Goal: Transaction & Acquisition: Download file/media

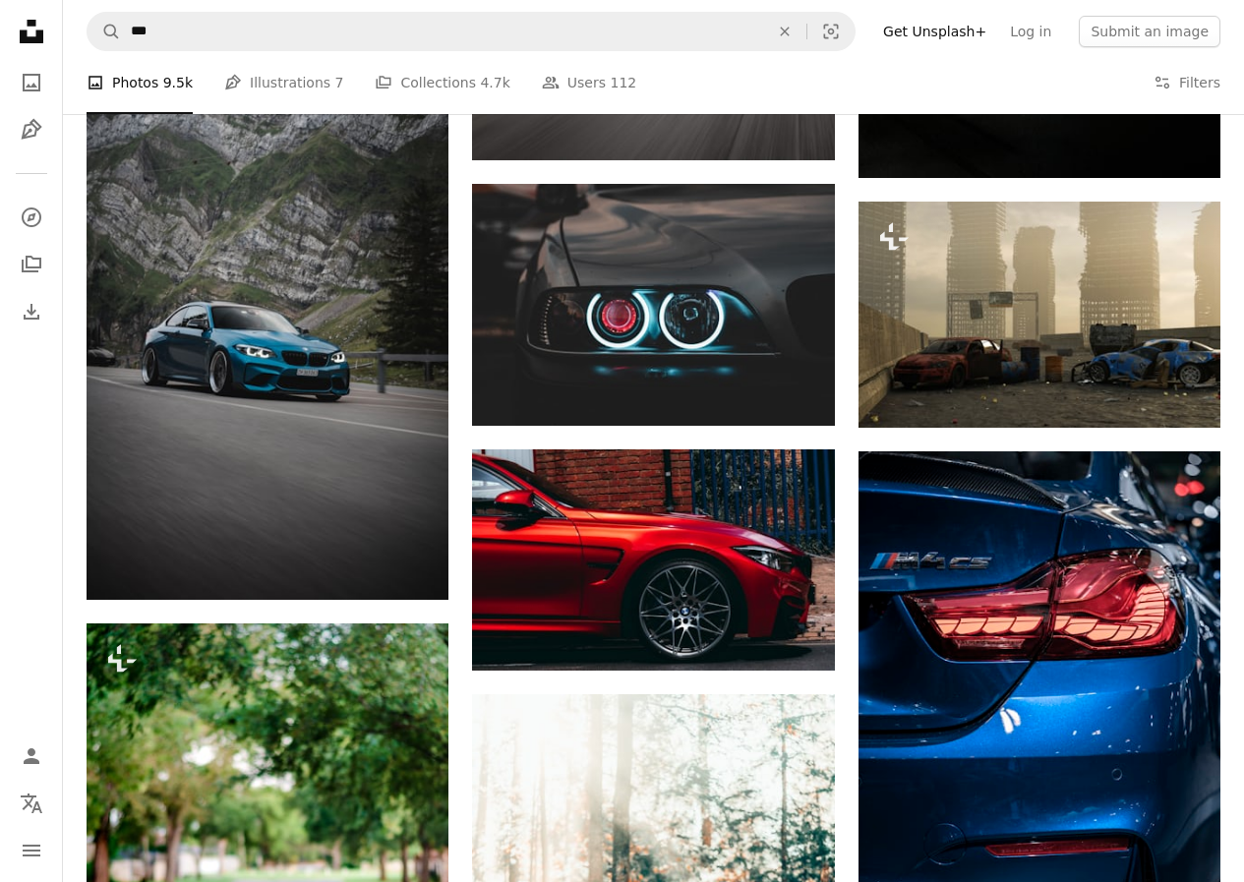
scroll to position [9350, 0]
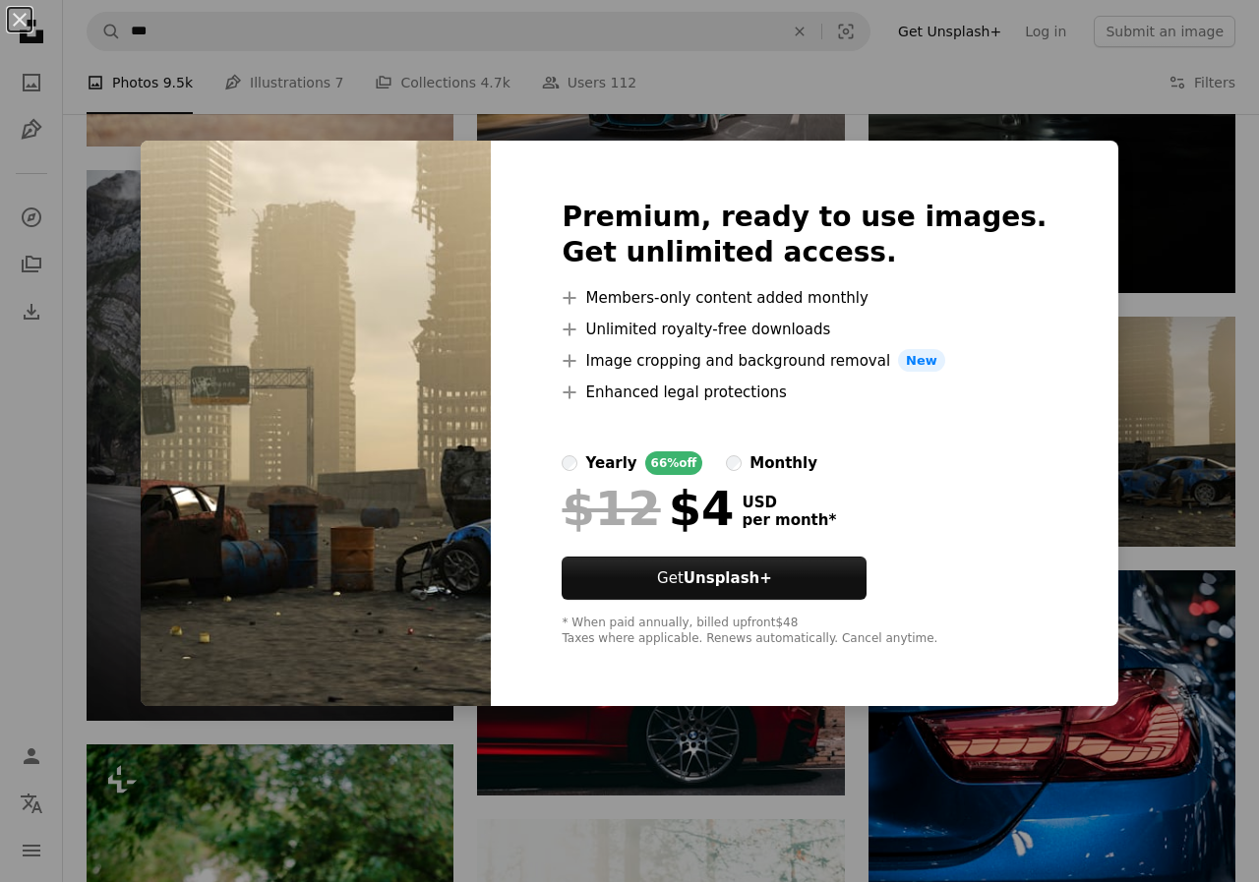
click at [0, 620] on div "An X shape Premium, ready to use images. Get unlimited access. A plus sign Memb…" at bounding box center [629, 441] width 1259 height 882
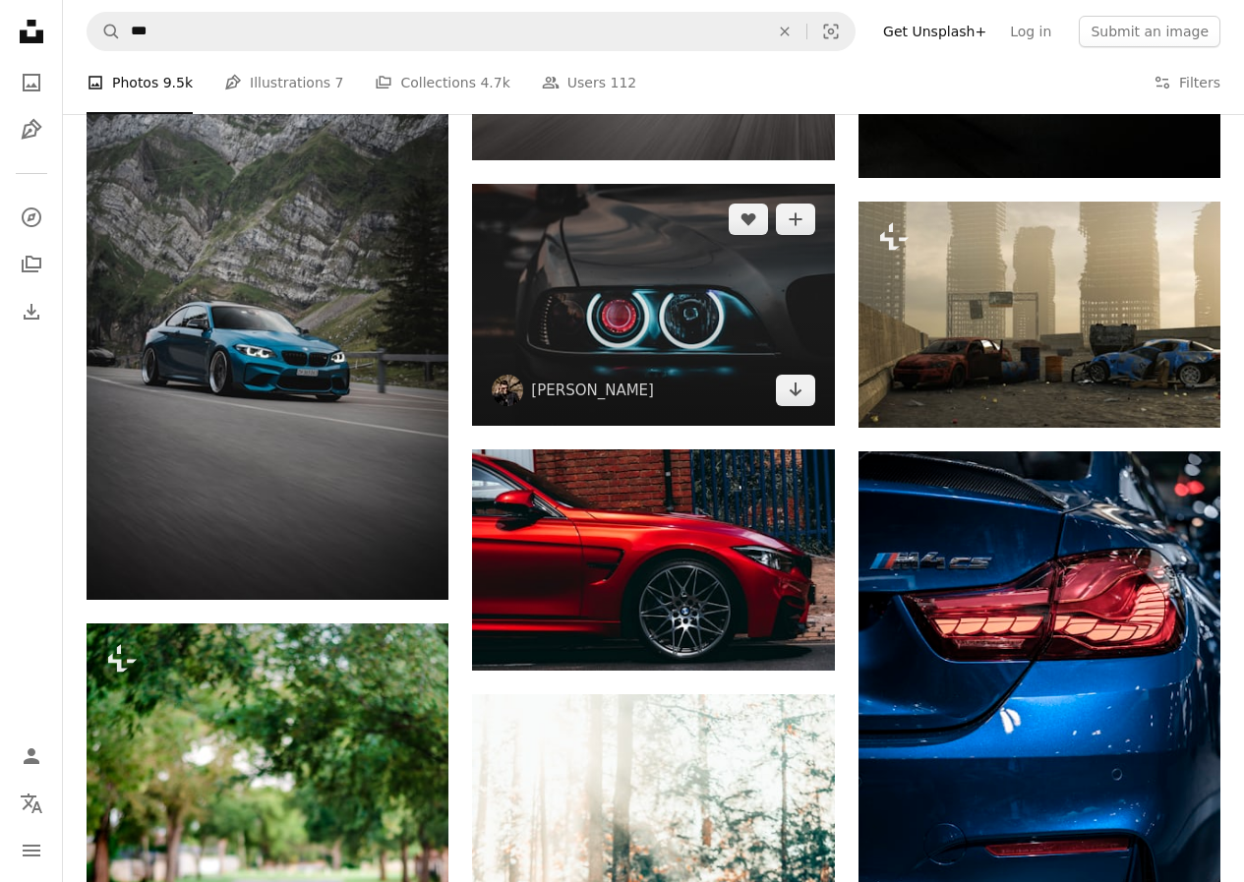
scroll to position [6302, 0]
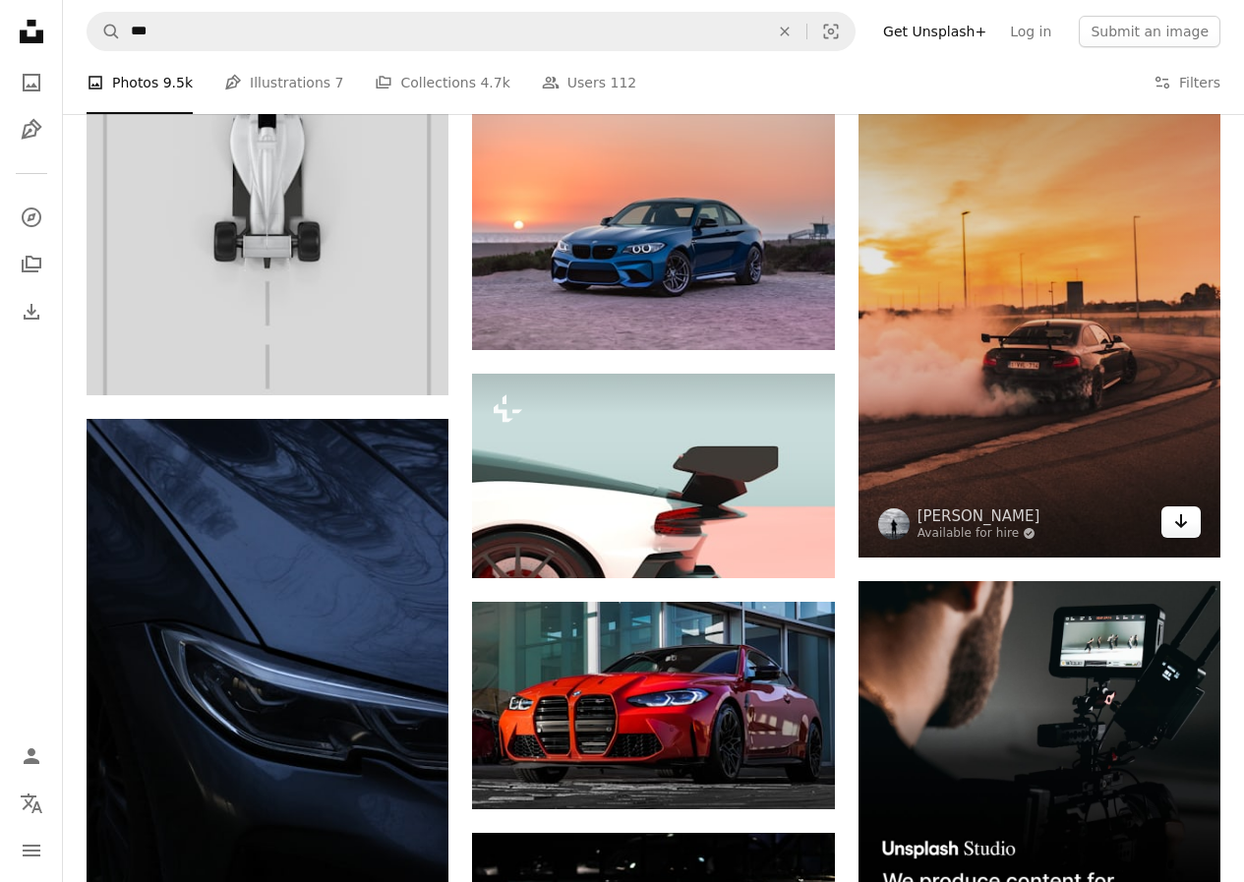
click at [1175, 522] on icon "Download" at bounding box center [1181, 521] width 13 height 14
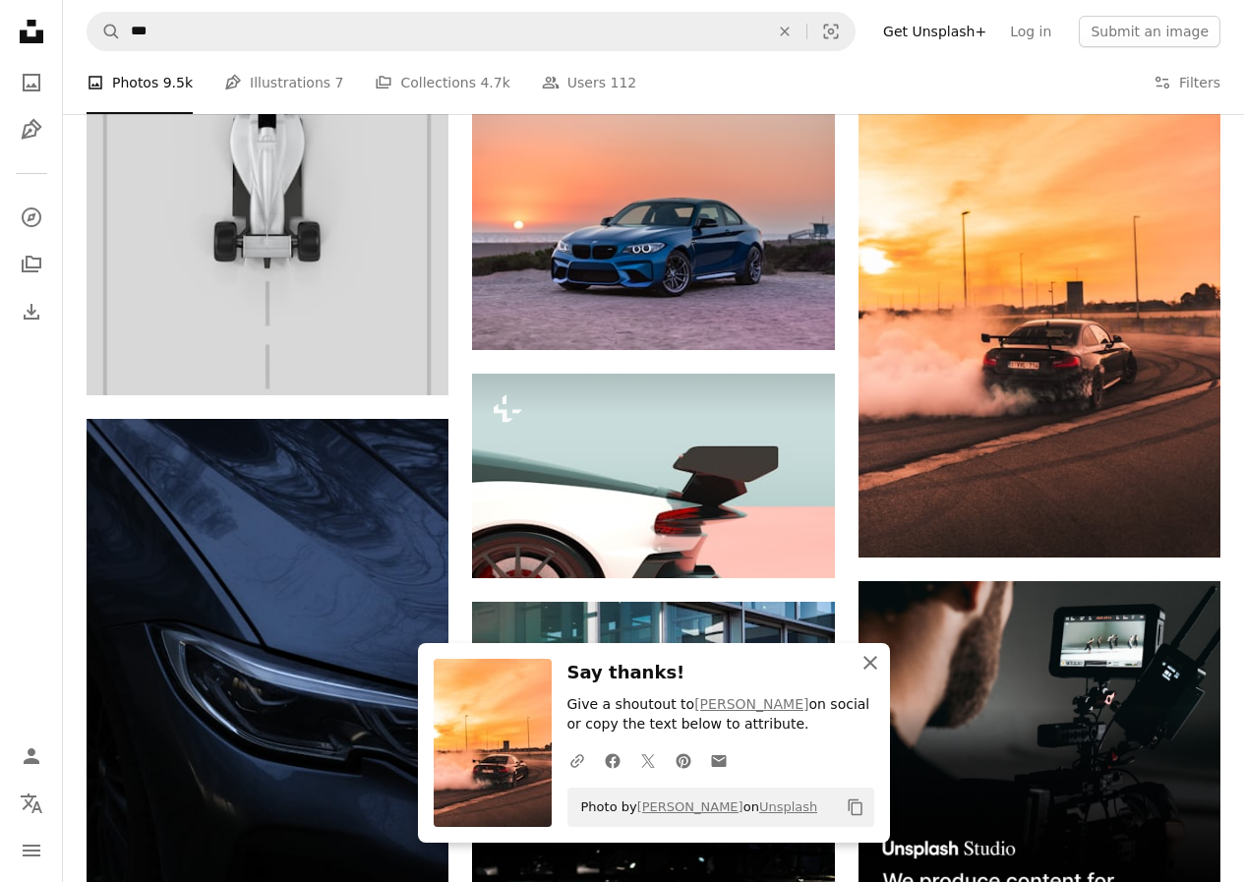
click at [872, 665] on icon "button" at bounding box center [870, 663] width 14 height 14
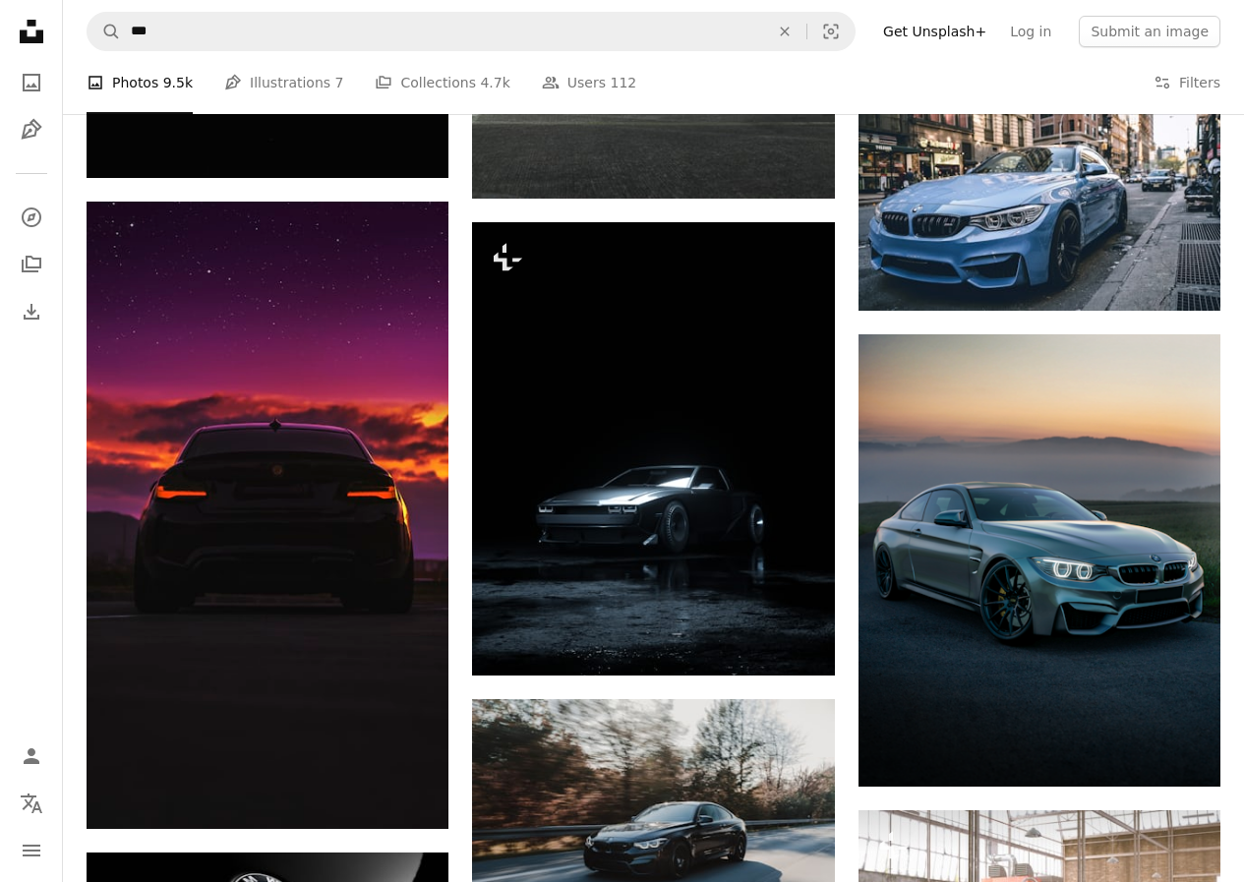
scroll to position [0, 0]
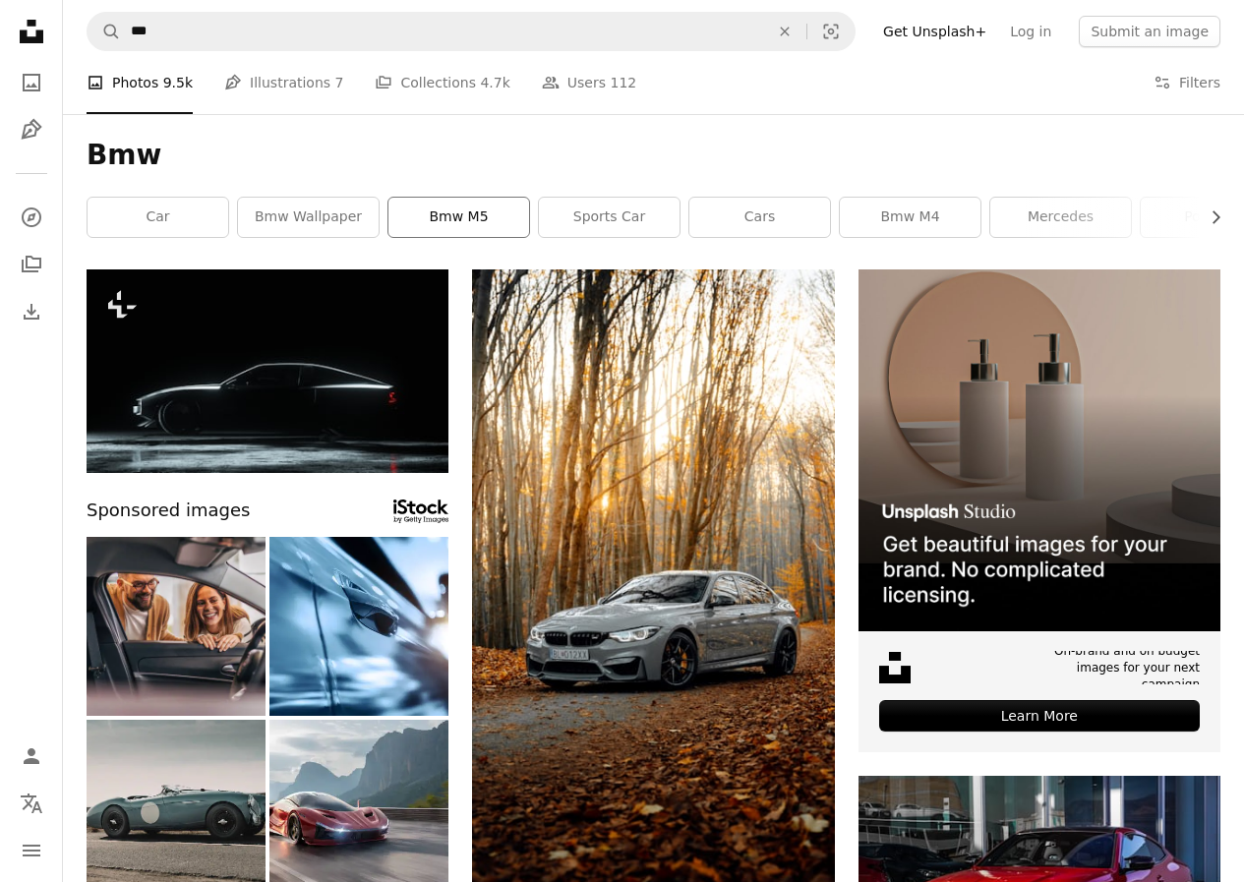
click at [429, 208] on link "bmw m5" at bounding box center [458, 217] width 141 height 39
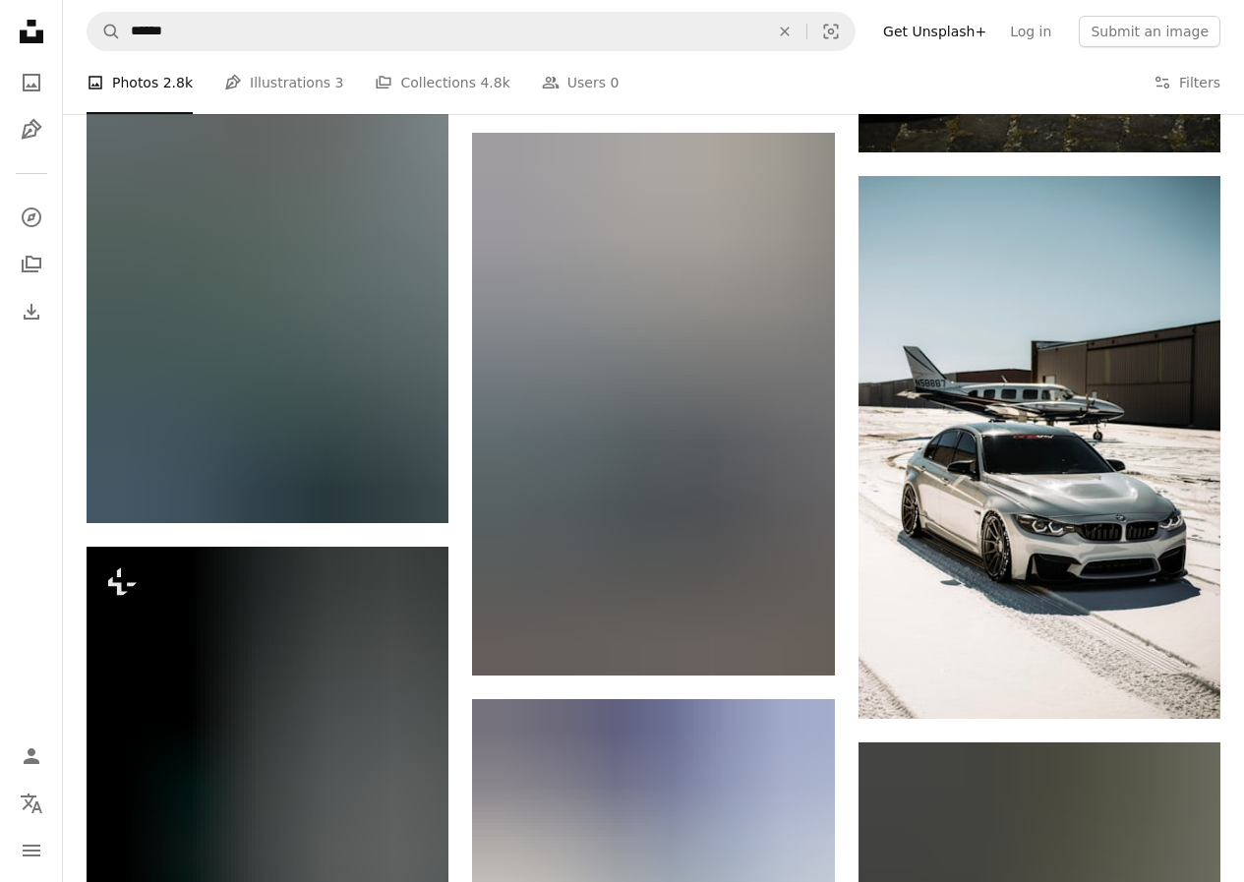
scroll to position [1556, 0]
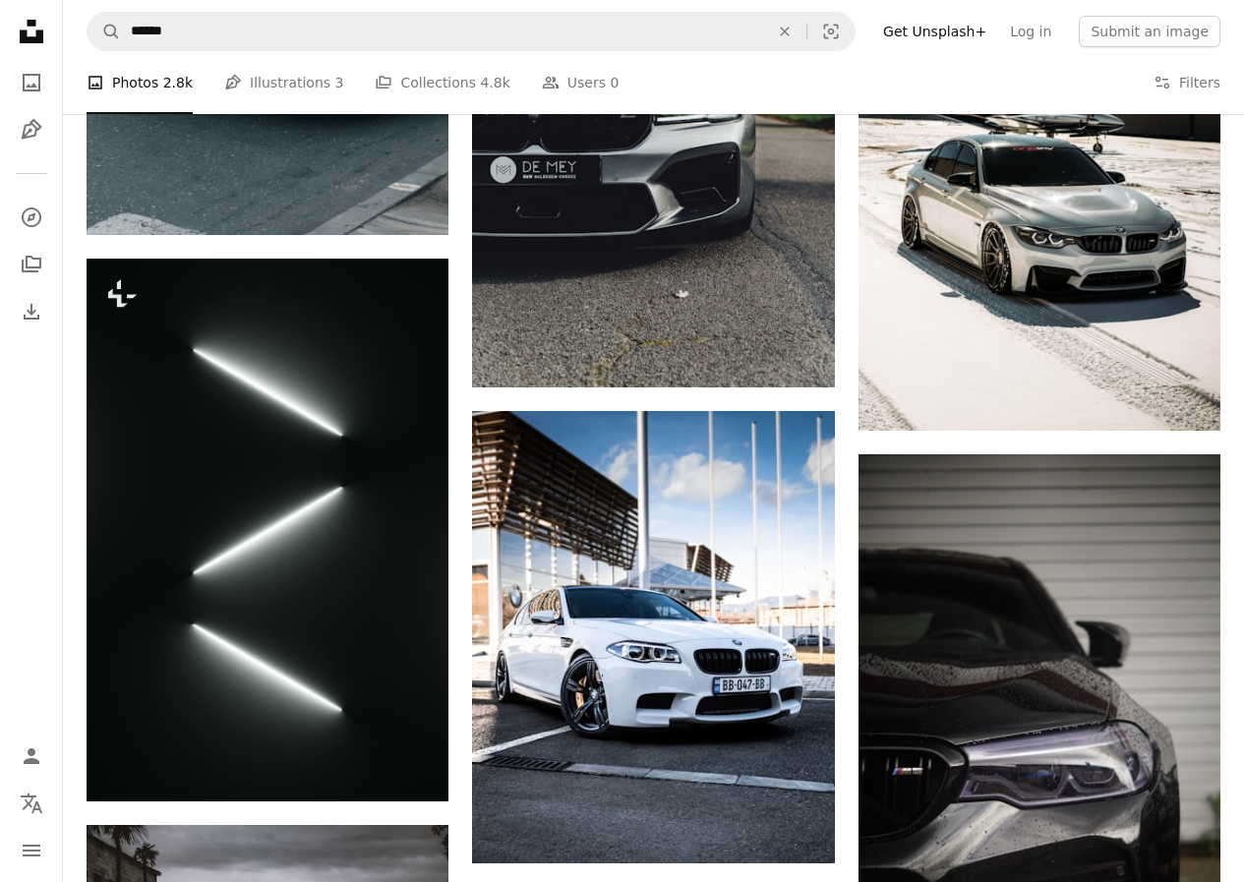
click at [30, 642] on nav "Unsplash logo Unsplash Home A photo Pen Tool A compass A stack of folders Downl…" at bounding box center [31, 441] width 63 height 882
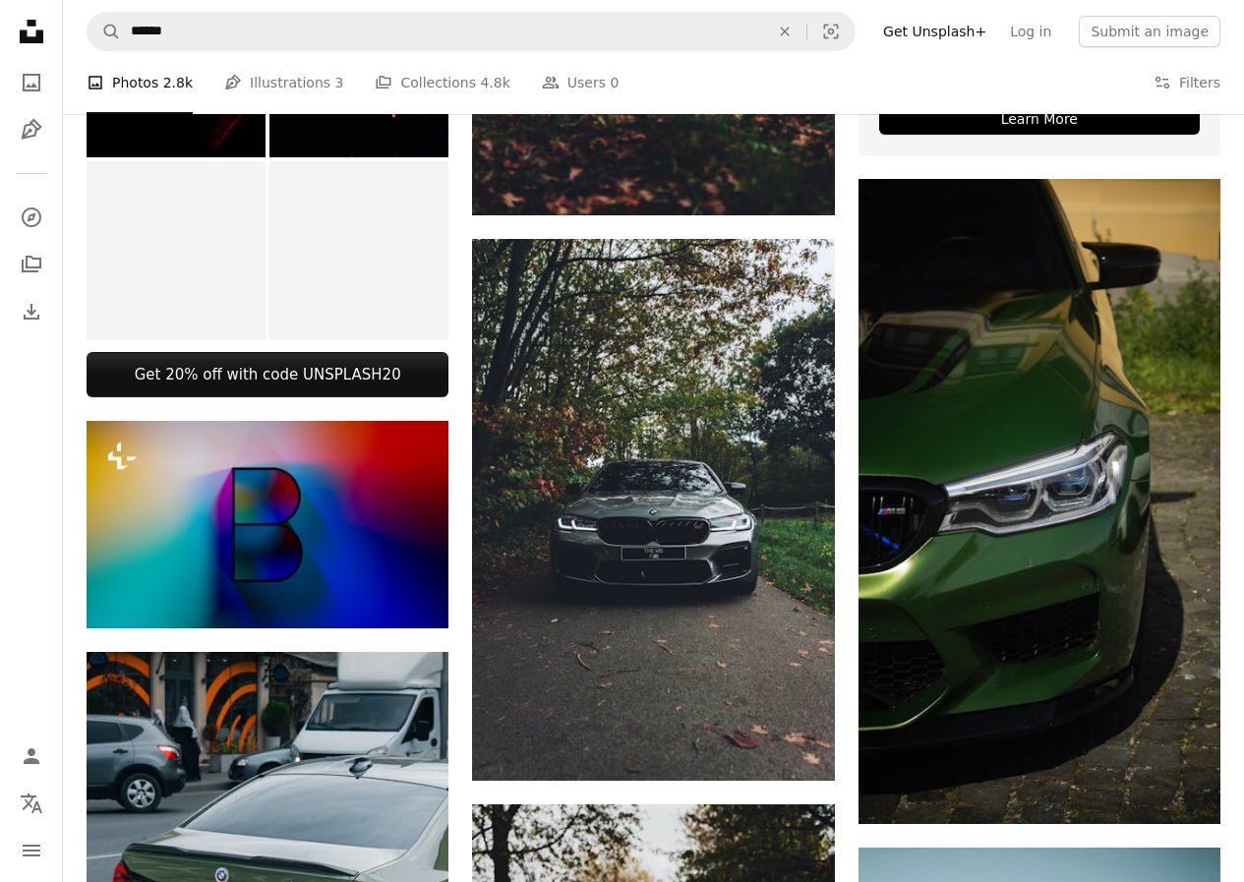
scroll to position [811, 0]
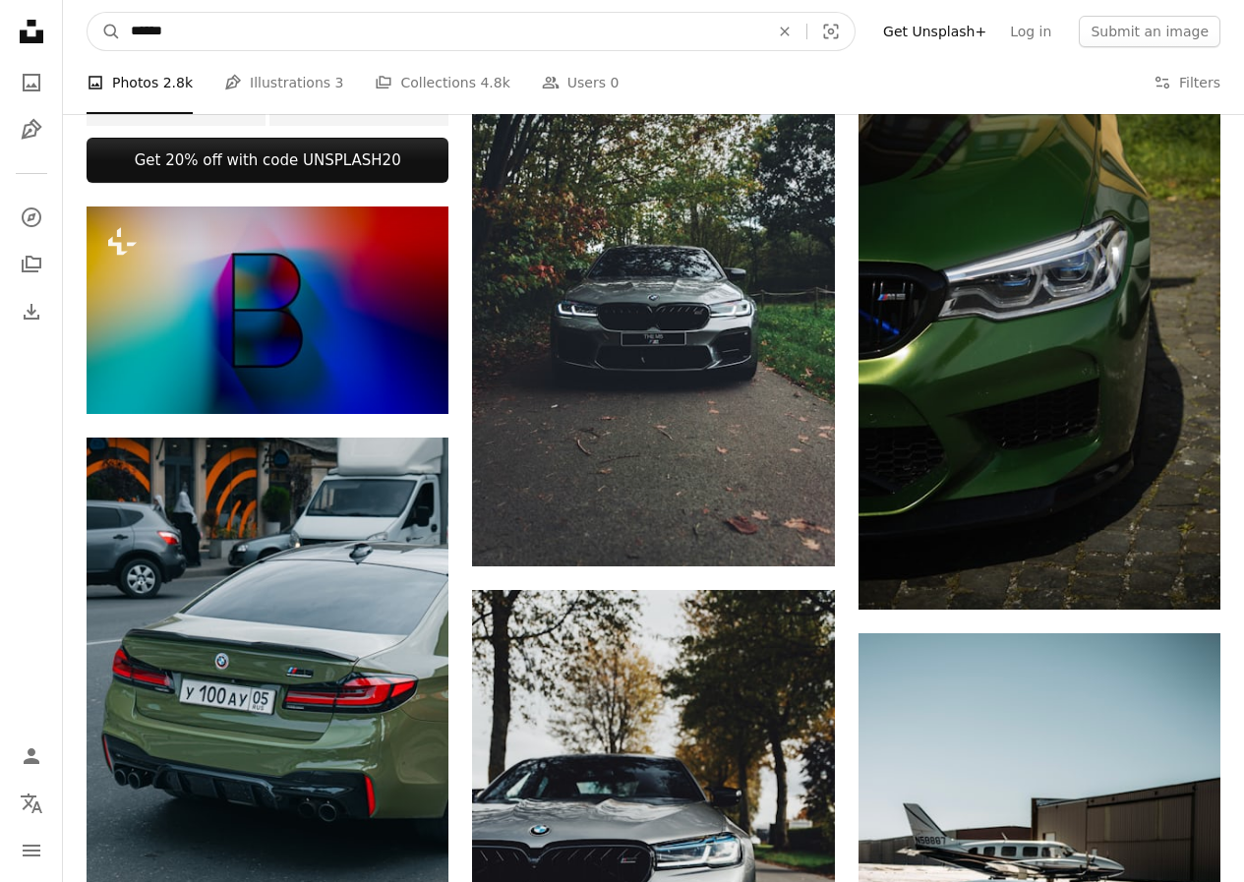
click at [194, 36] on input "******" at bounding box center [442, 31] width 642 height 37
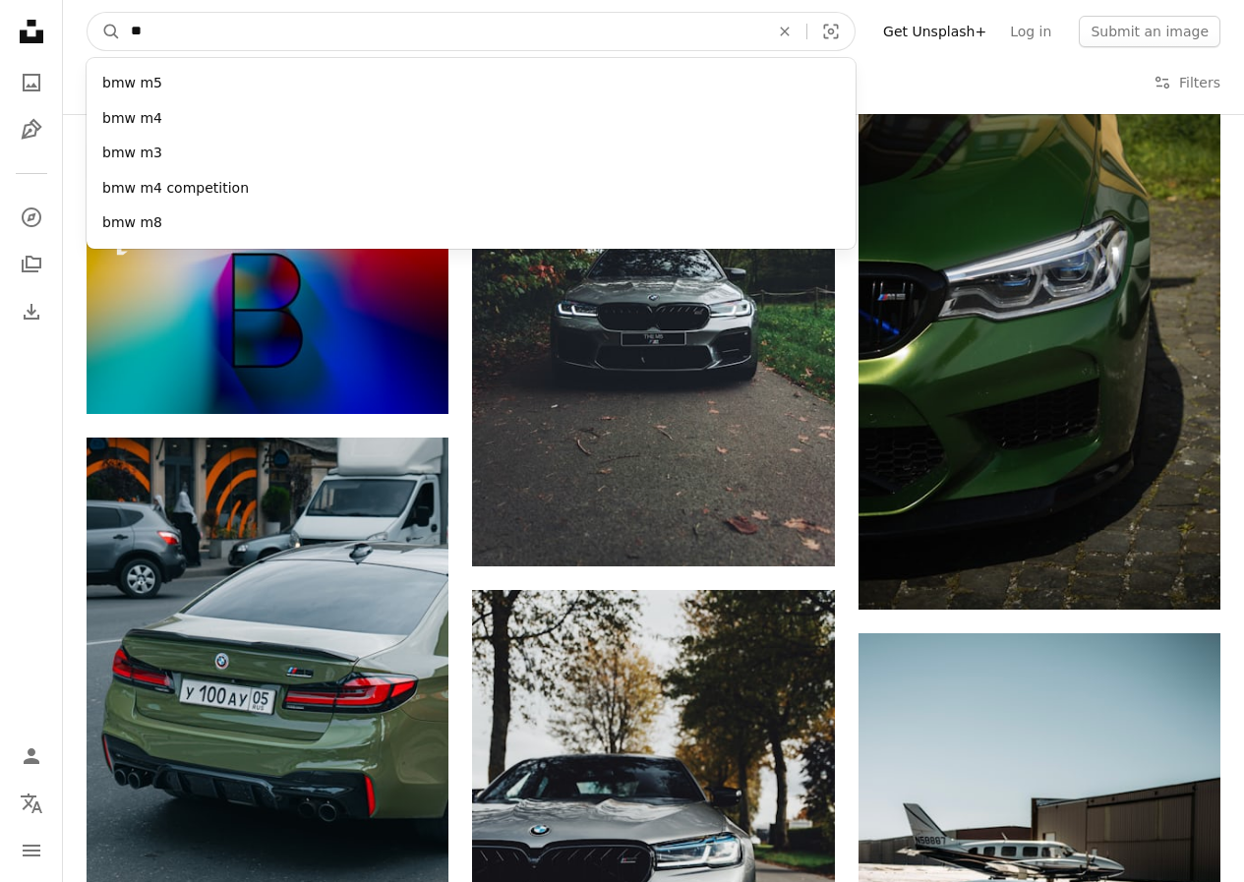
type input "*"
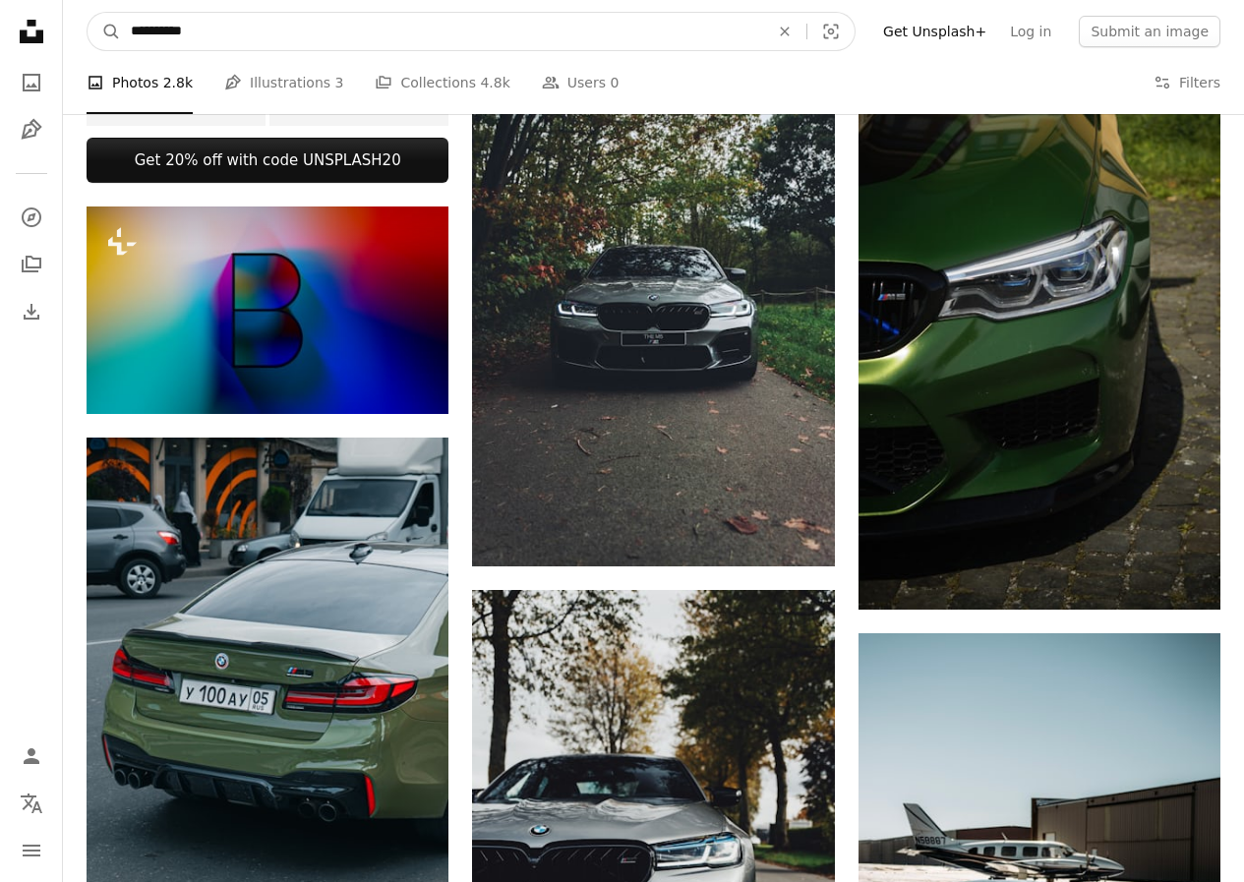
type input "**********"
click at [88, 13] on button "A magnifying glass" at bounding box center [104, 31] width 33 height 37
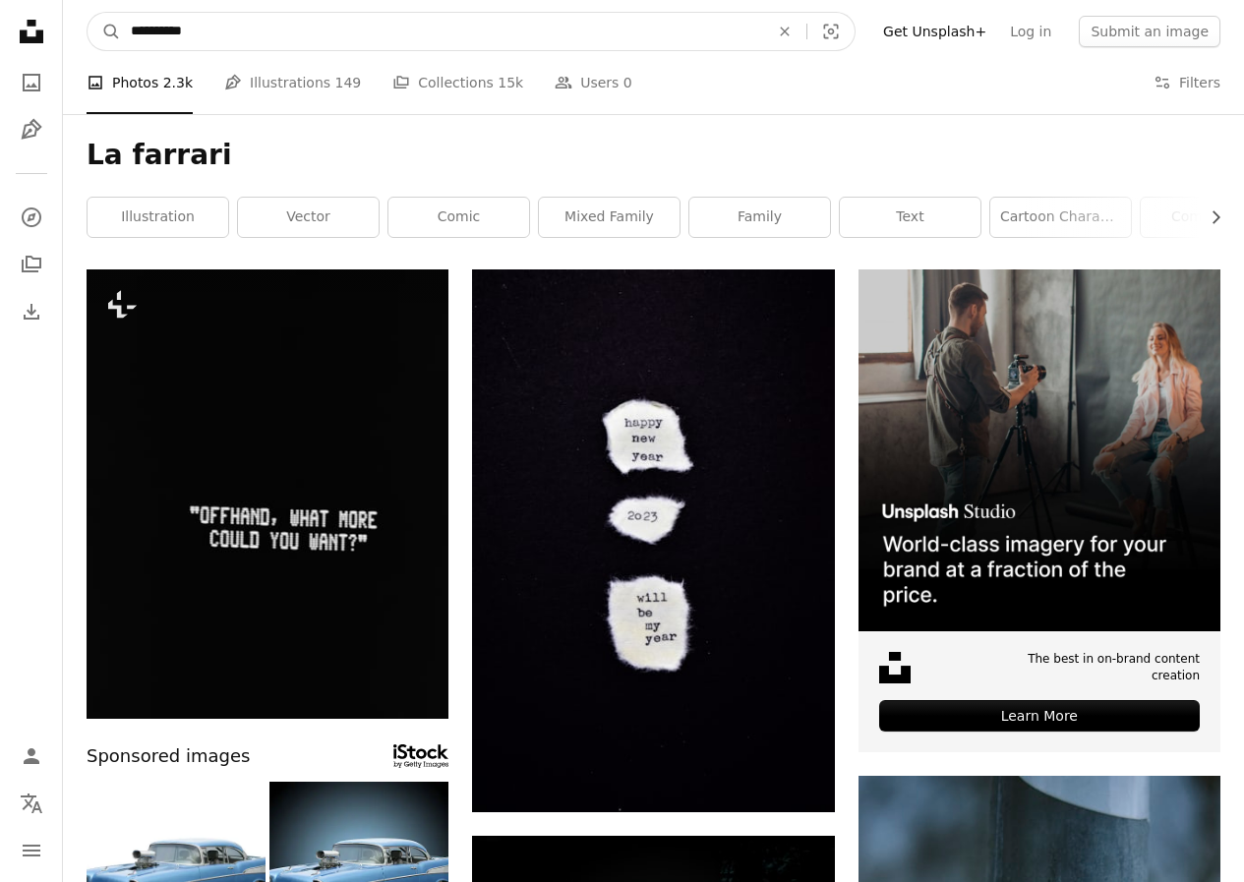
click at [195, 37] on input "**********" at bounding box center [442, 31] width 642 height 37
type input "*"
type input "**********"
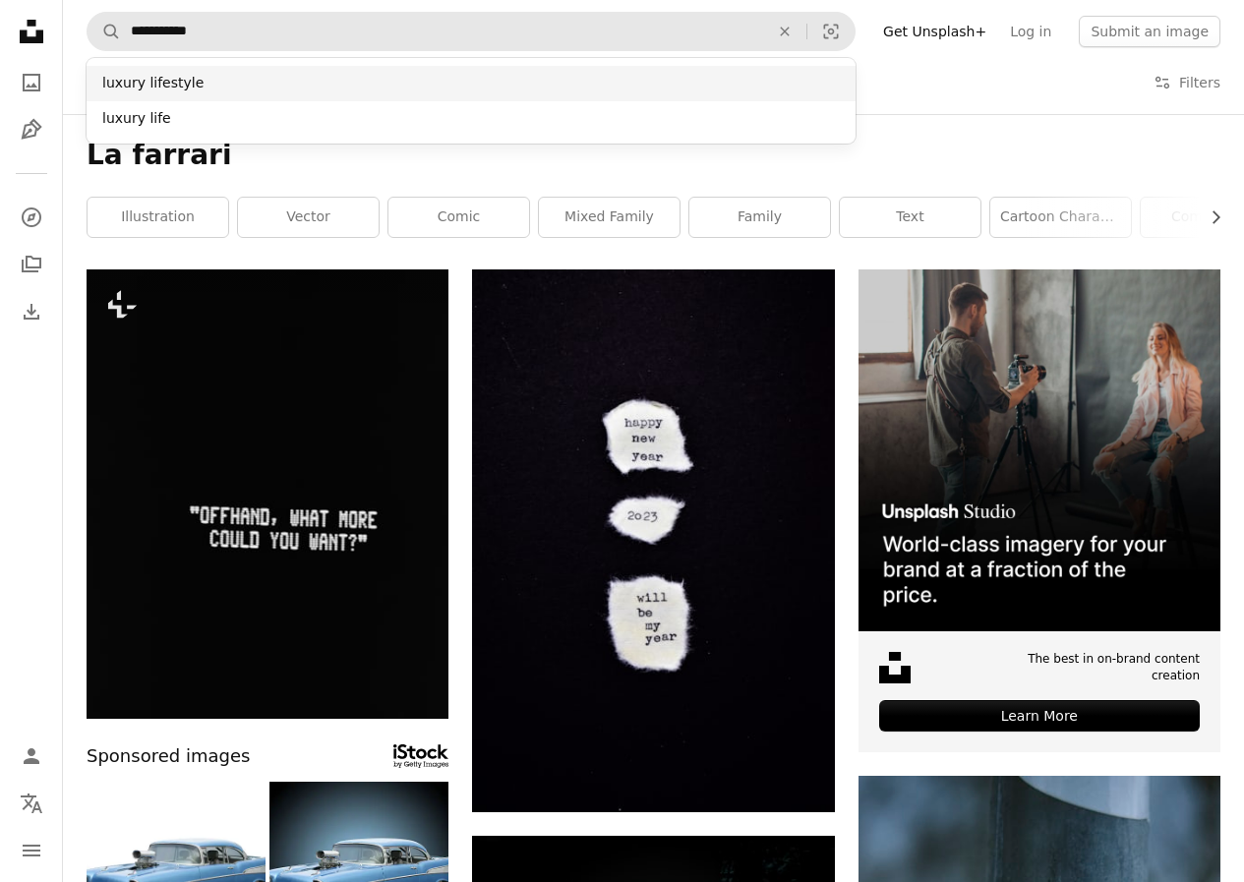
click at [174, 77] on div "luxury lifestyle" at bounding box center [471, 83] width 769 height 35
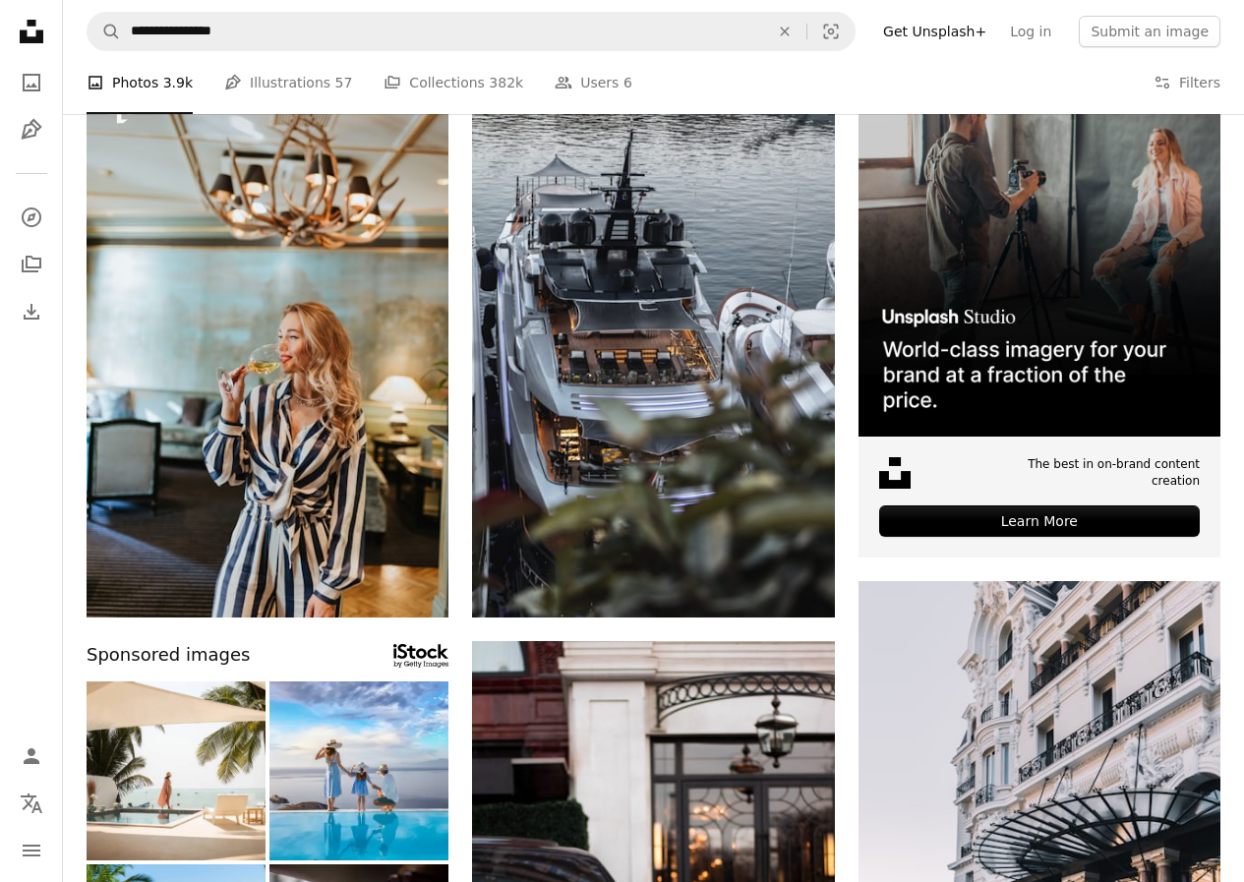
scroll to position [200, 0]
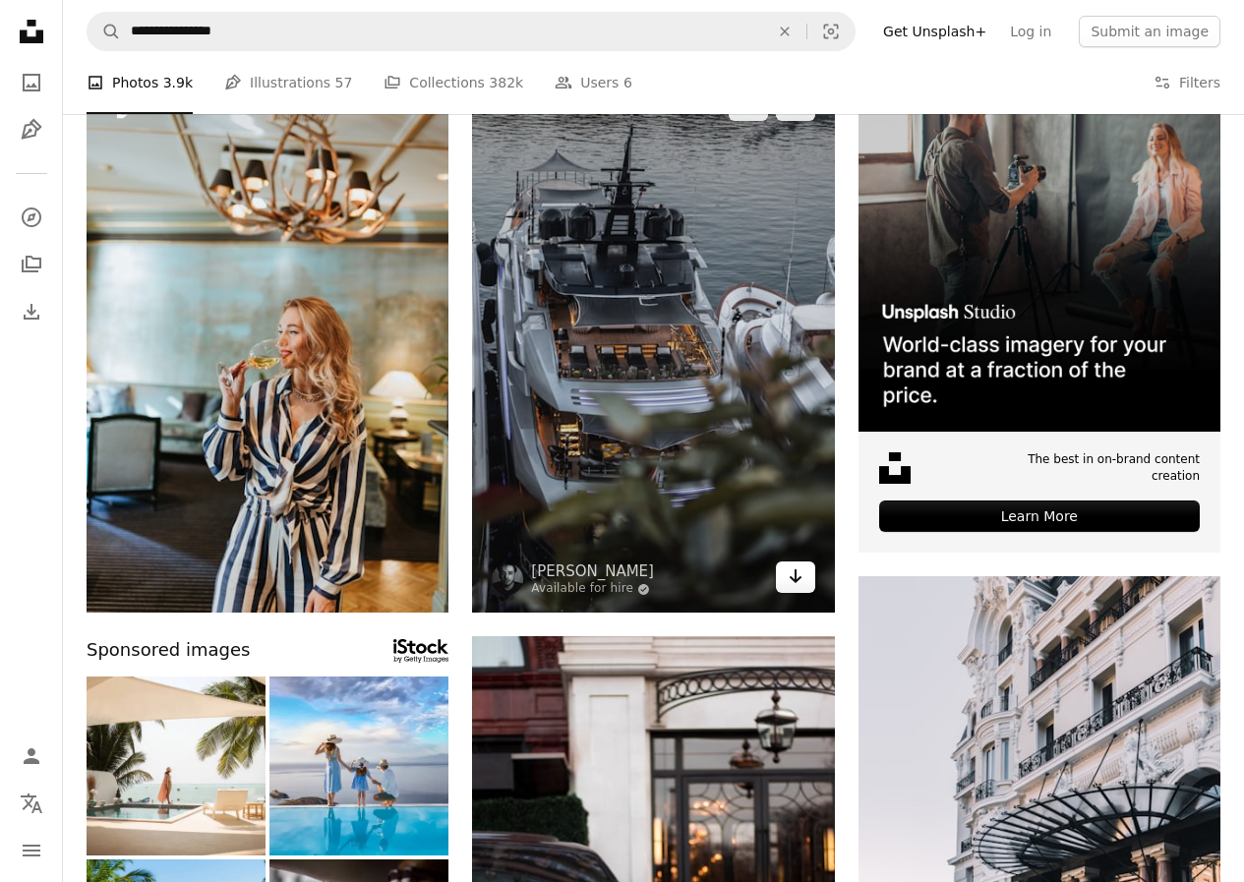
click at [800, 580] on icon "Arrow pointing down" at bounding box center [796, 576] width 16 height 24
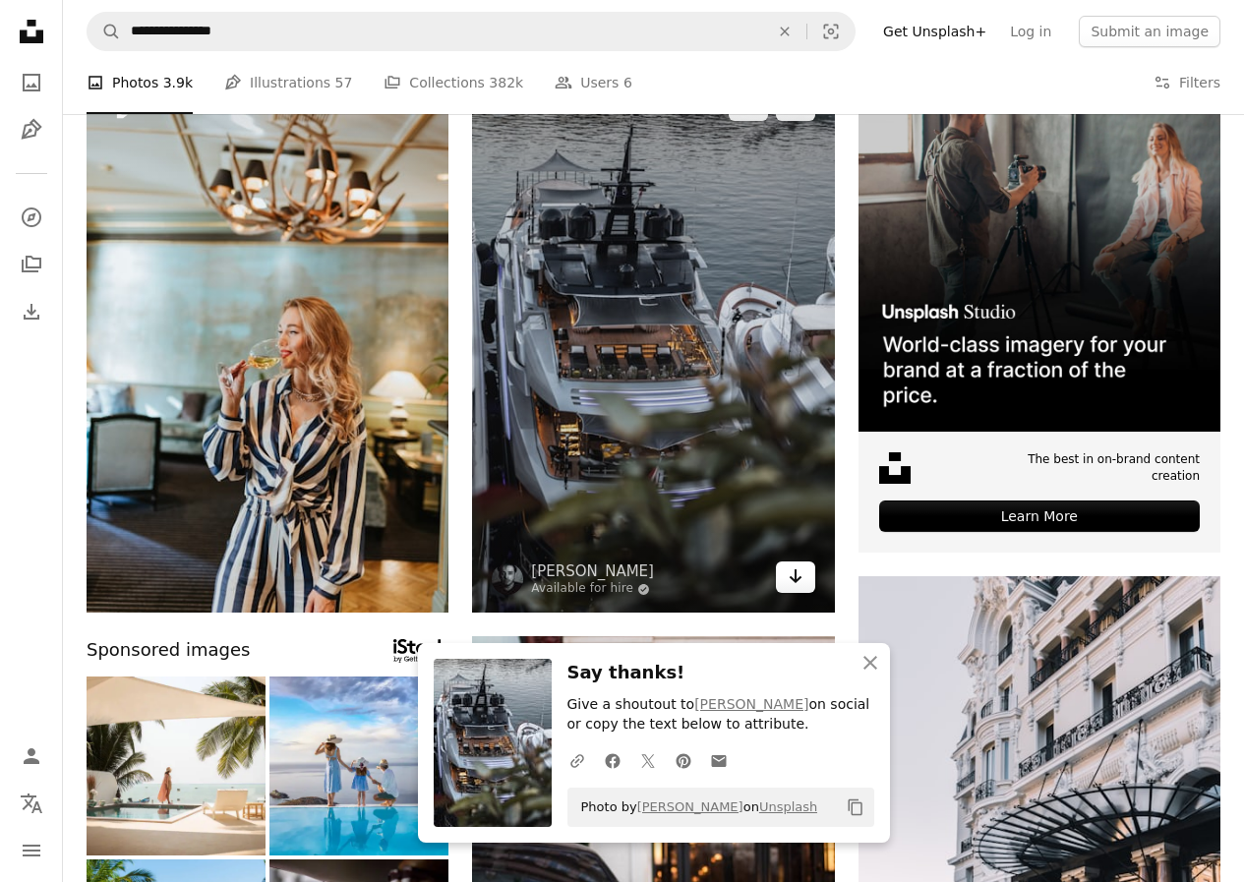
click at [777, 574] on link "Arrow pointing down" at bounding box center [795, 576] width 39 height 31
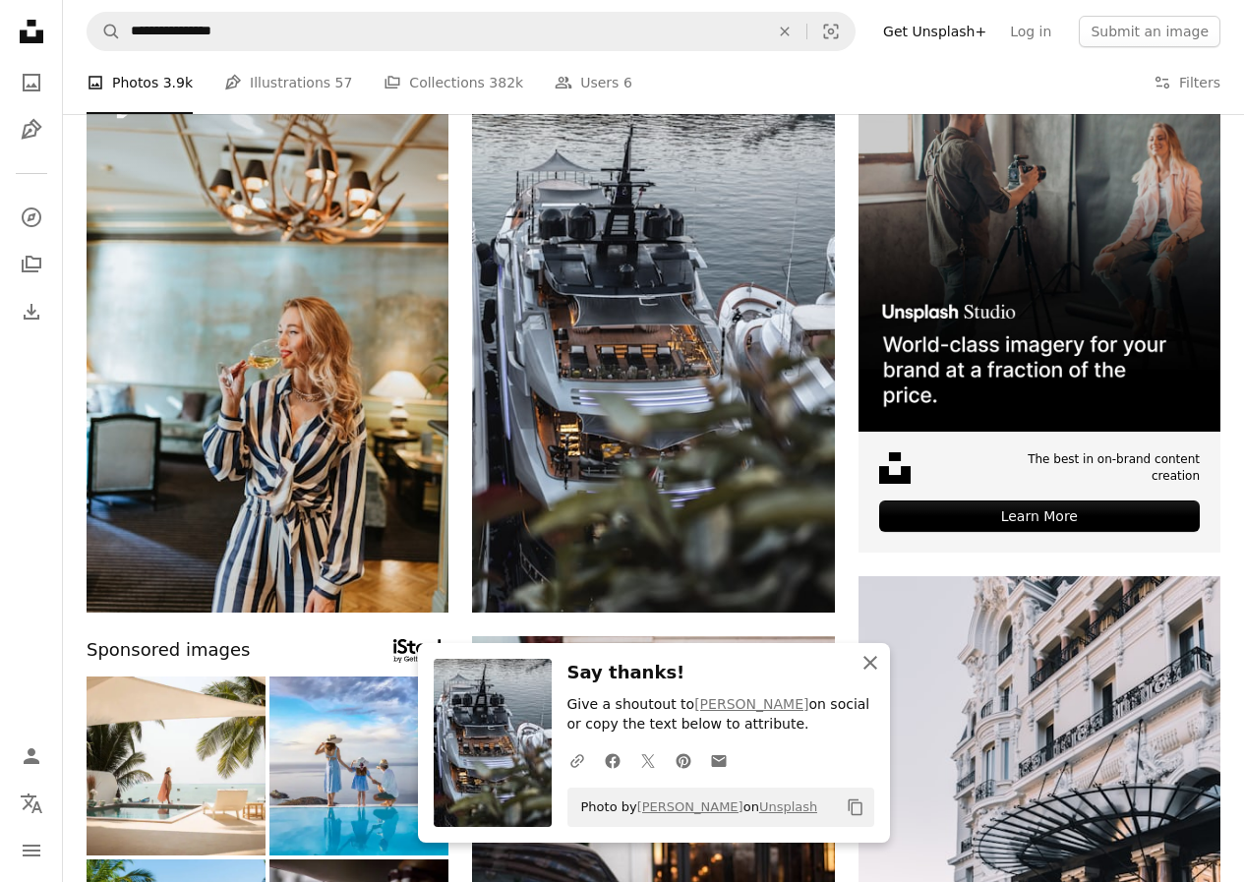
click at [866, 662] on icon "An X shape" at bounding box center [870, 663] width 24 height 24
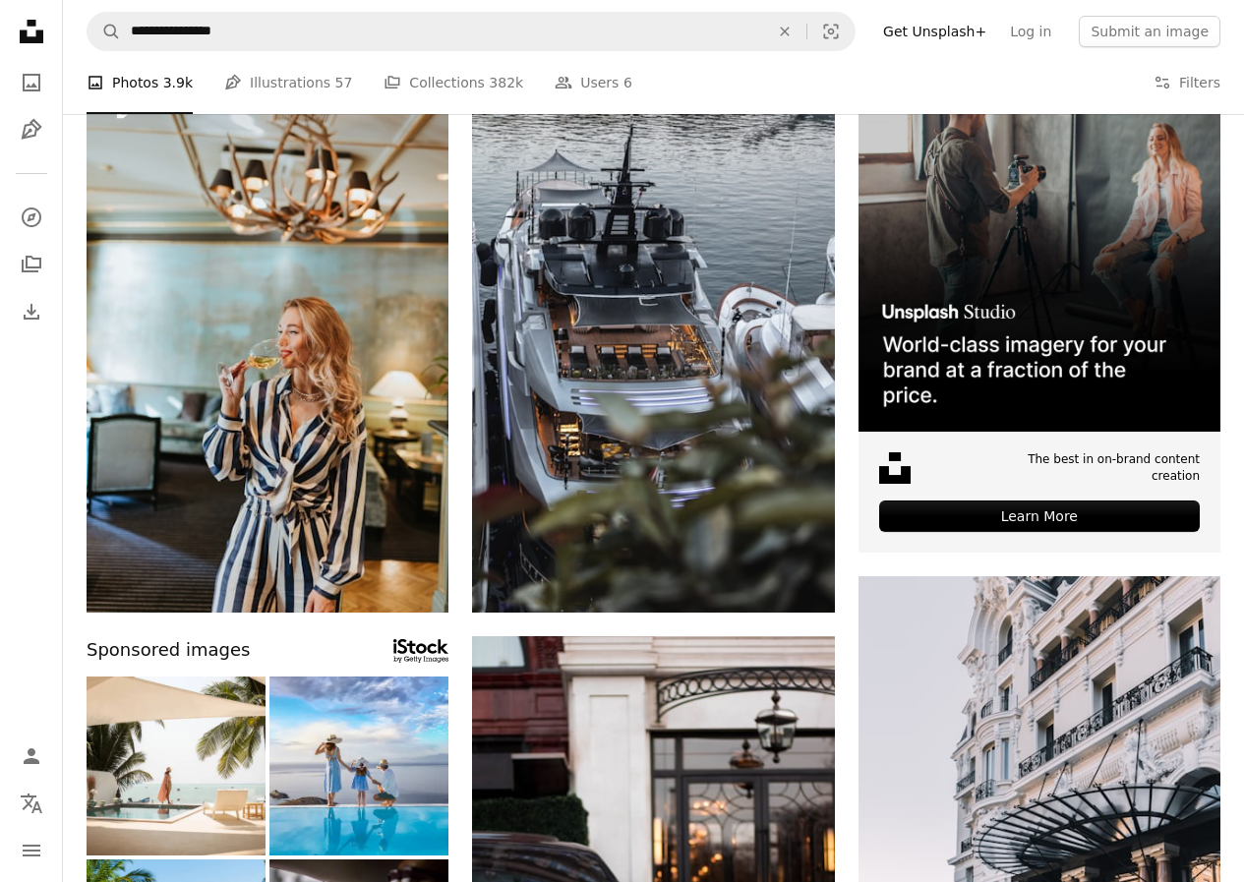
click at [0, 438] on nav "Unsplash logo Unsplash Home A photo Pen Tool A compass A stack of folders Downl…" at bounding box center [31, 441] width 63 height 882
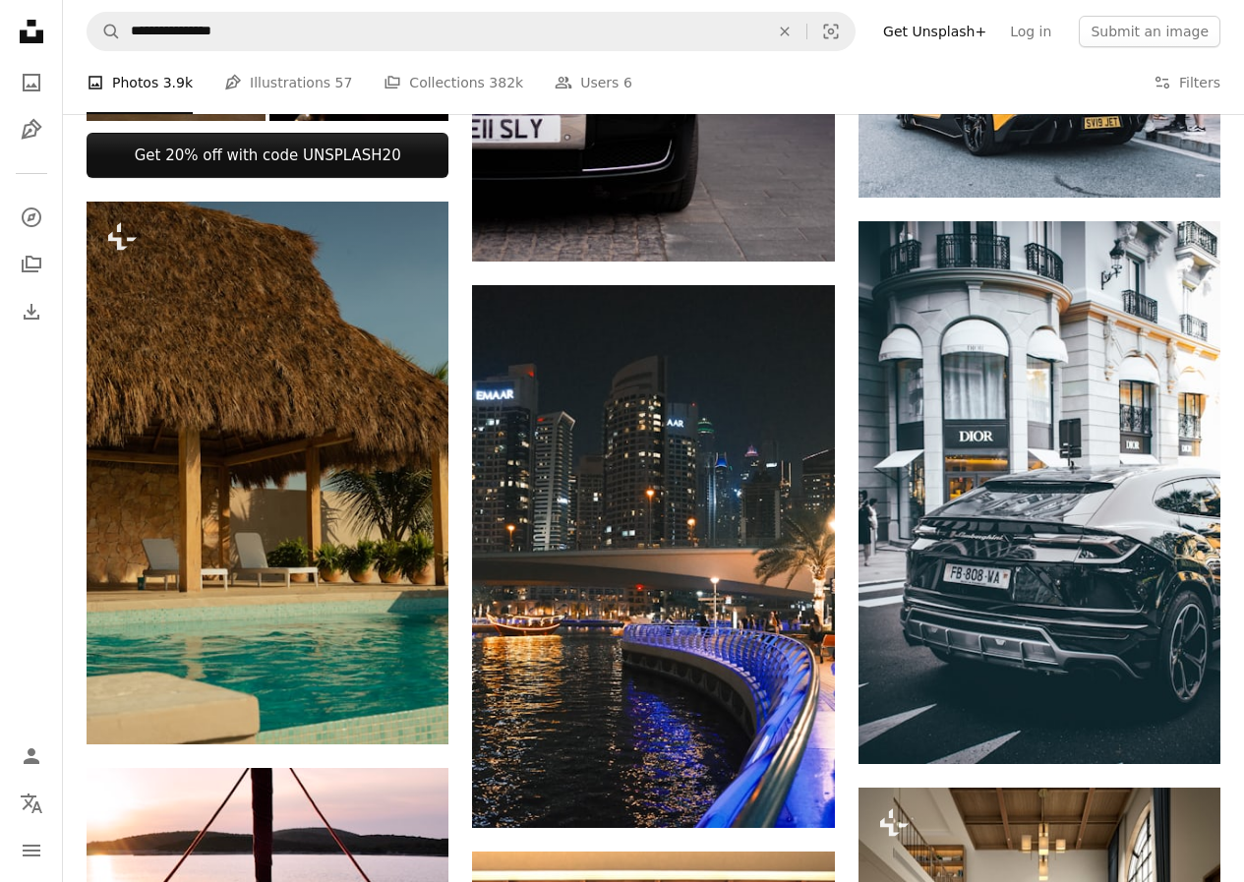
scroll to position [1165, 0]
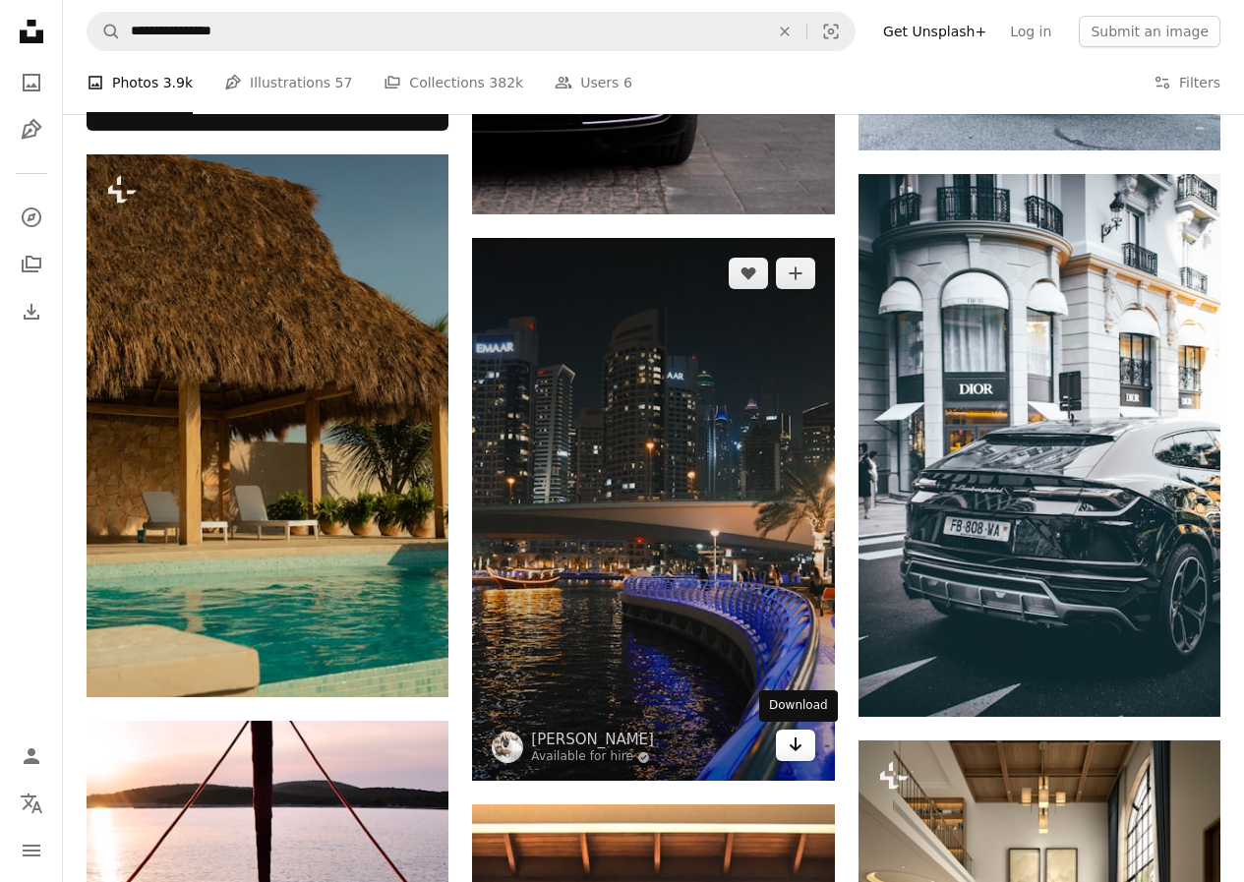
click at [808, 738] on link "Arrow pointing down" at bounding box center [795, 745] width 39 height 31
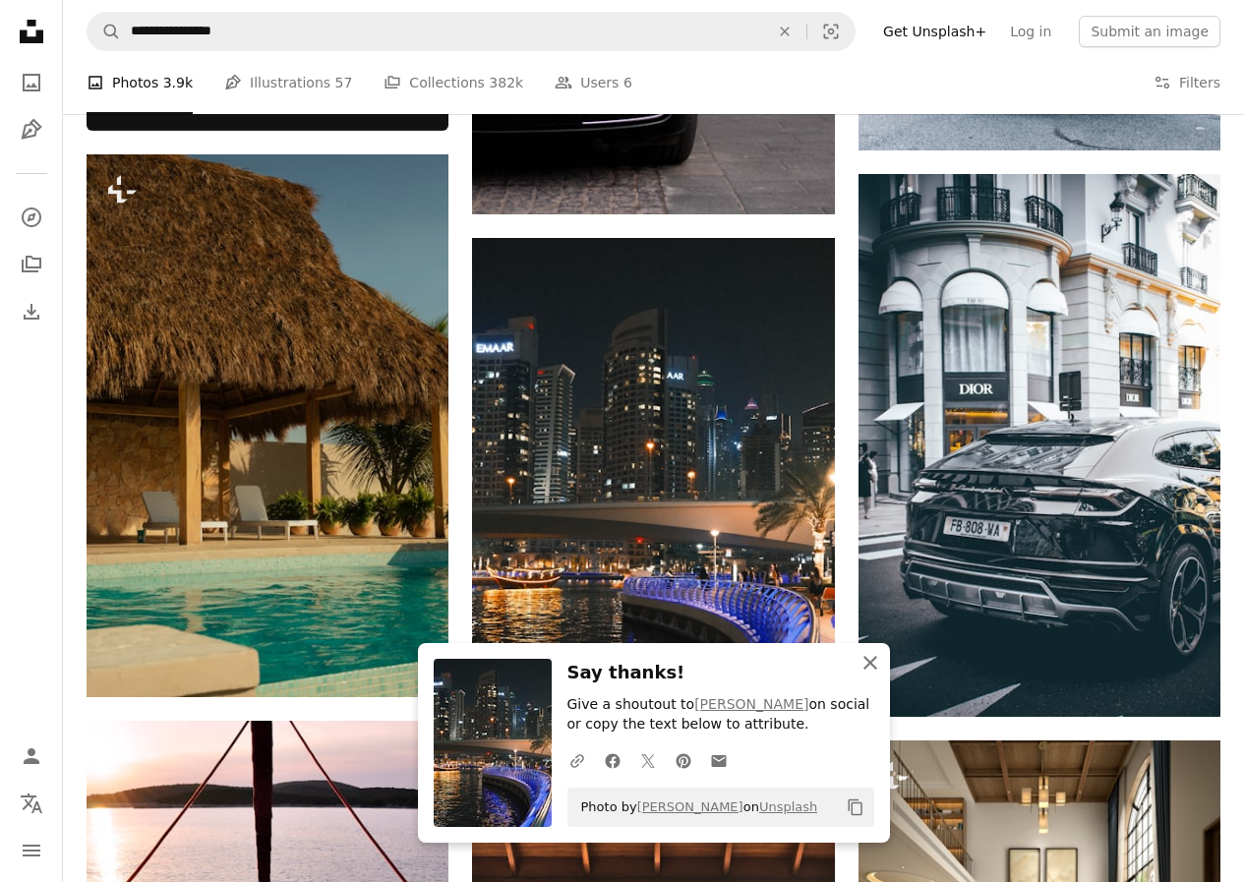
click at [868, 664] on icon "button" at bounding box center [870, 663] width 14 height 14
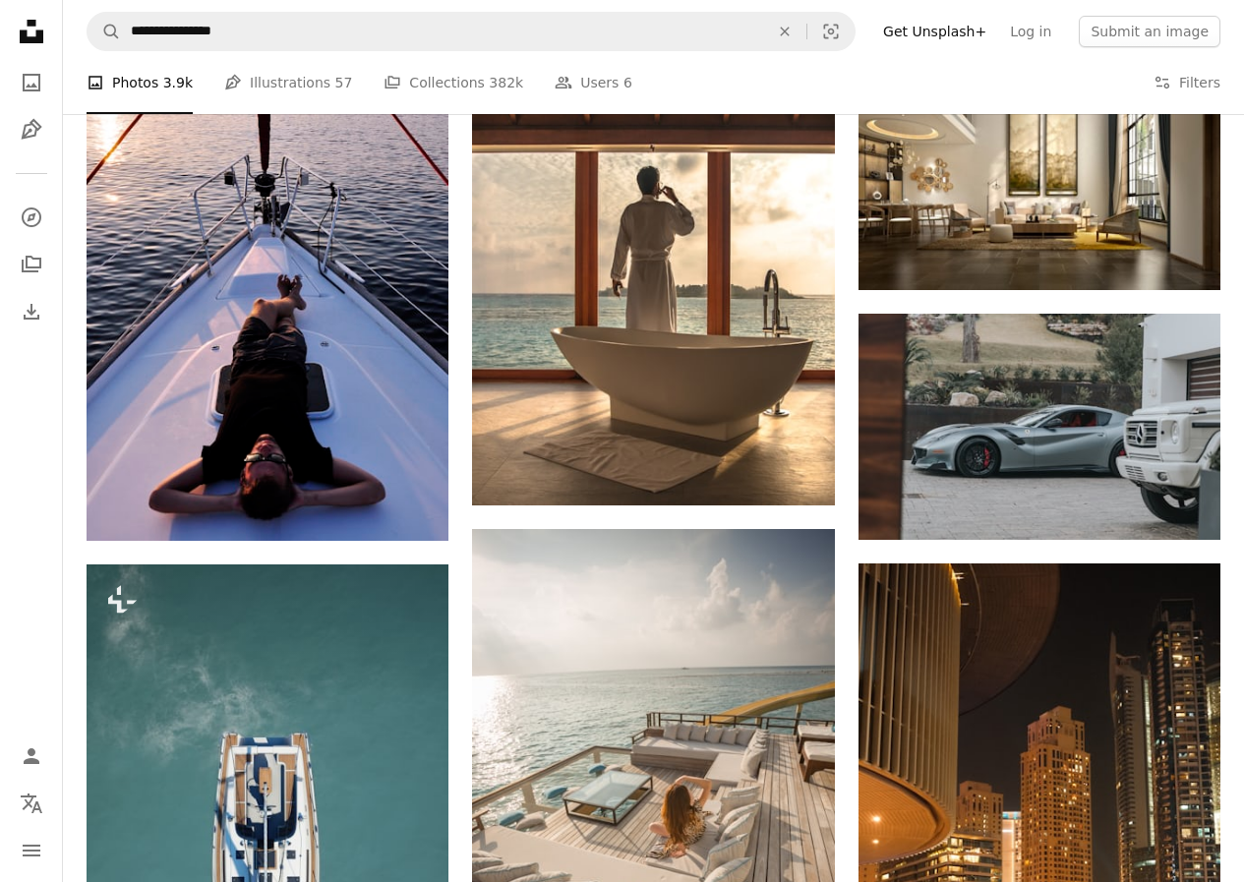
scroll to position [2210, 0]
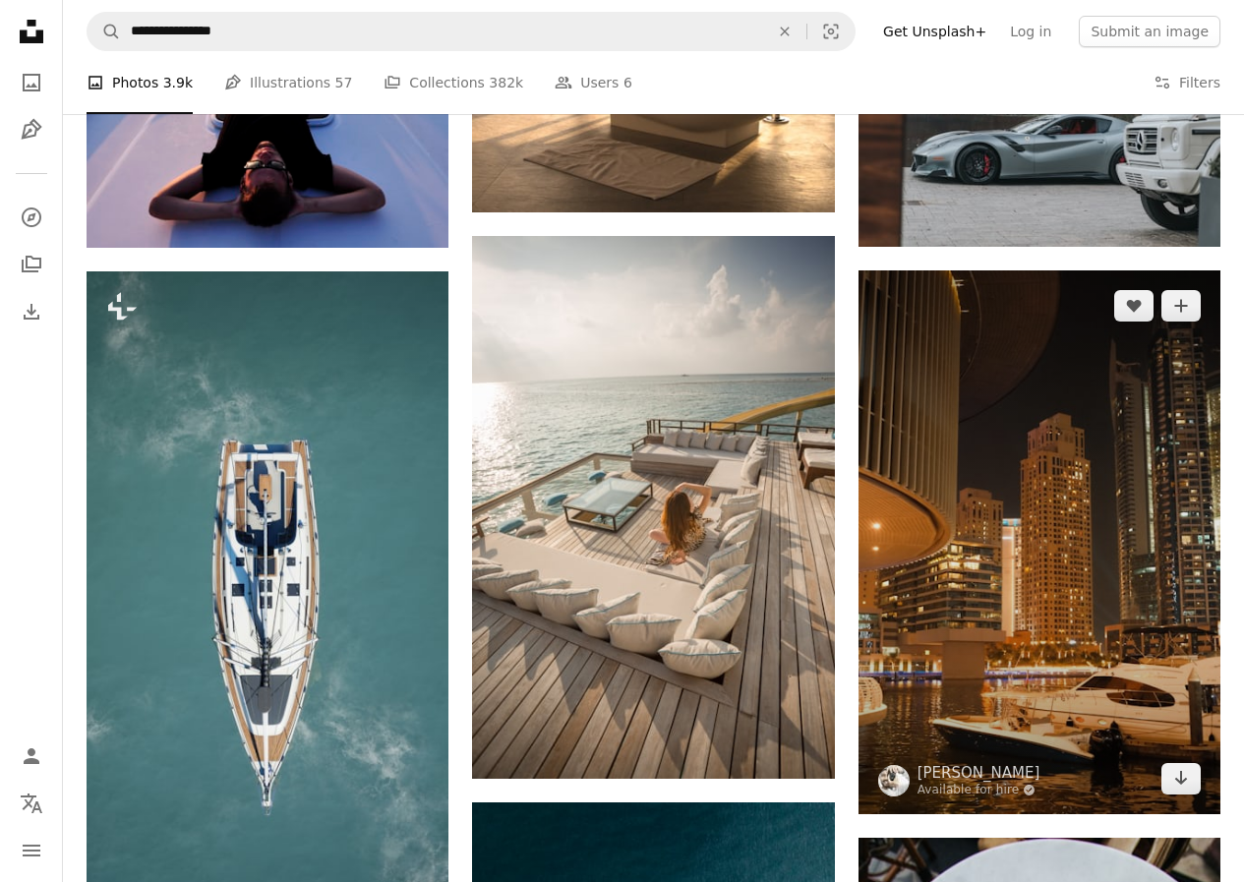
click at [1182, 798] on img at bounding box center [1039, 542] width 362 height 544
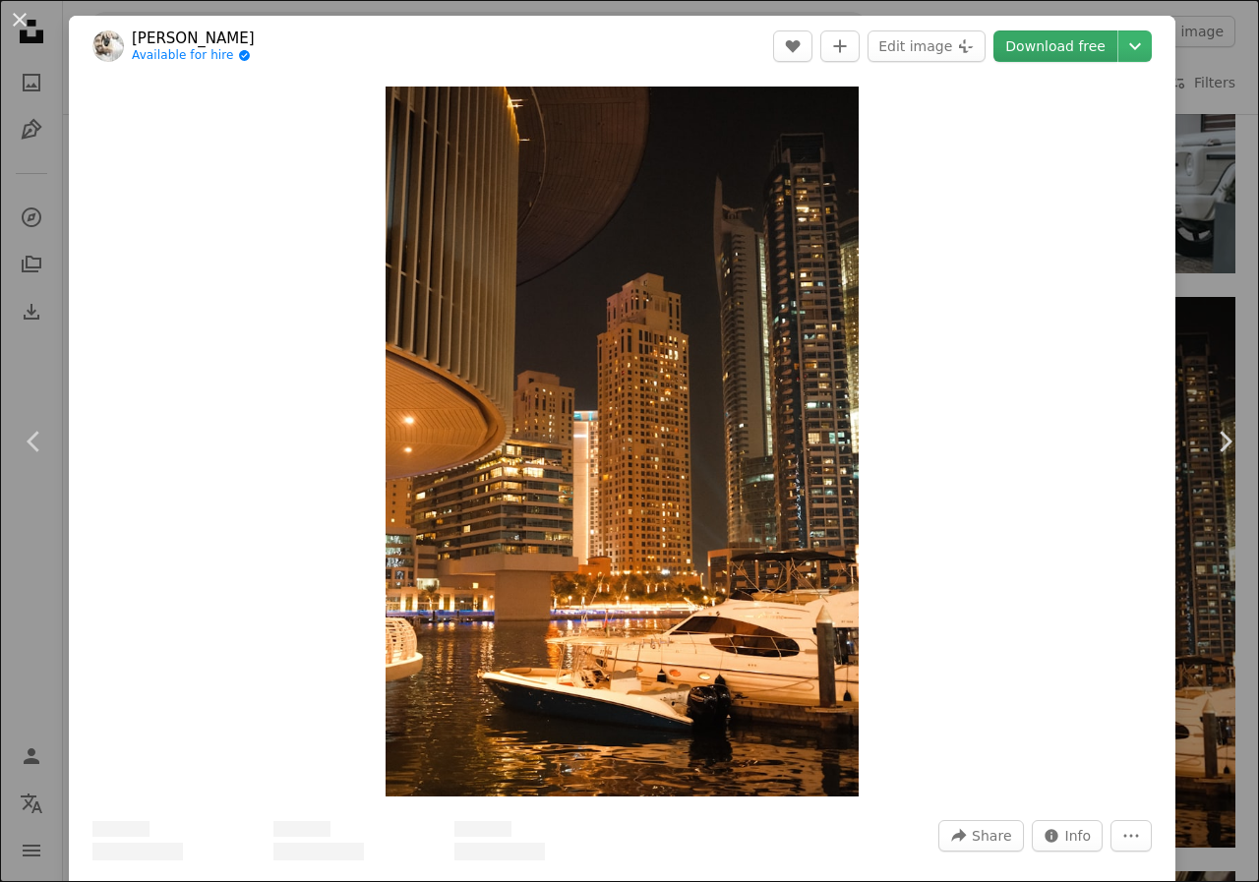
click at [1067, 47] on link "Download free" at bounding box center [1055, 45] width 124 height 31
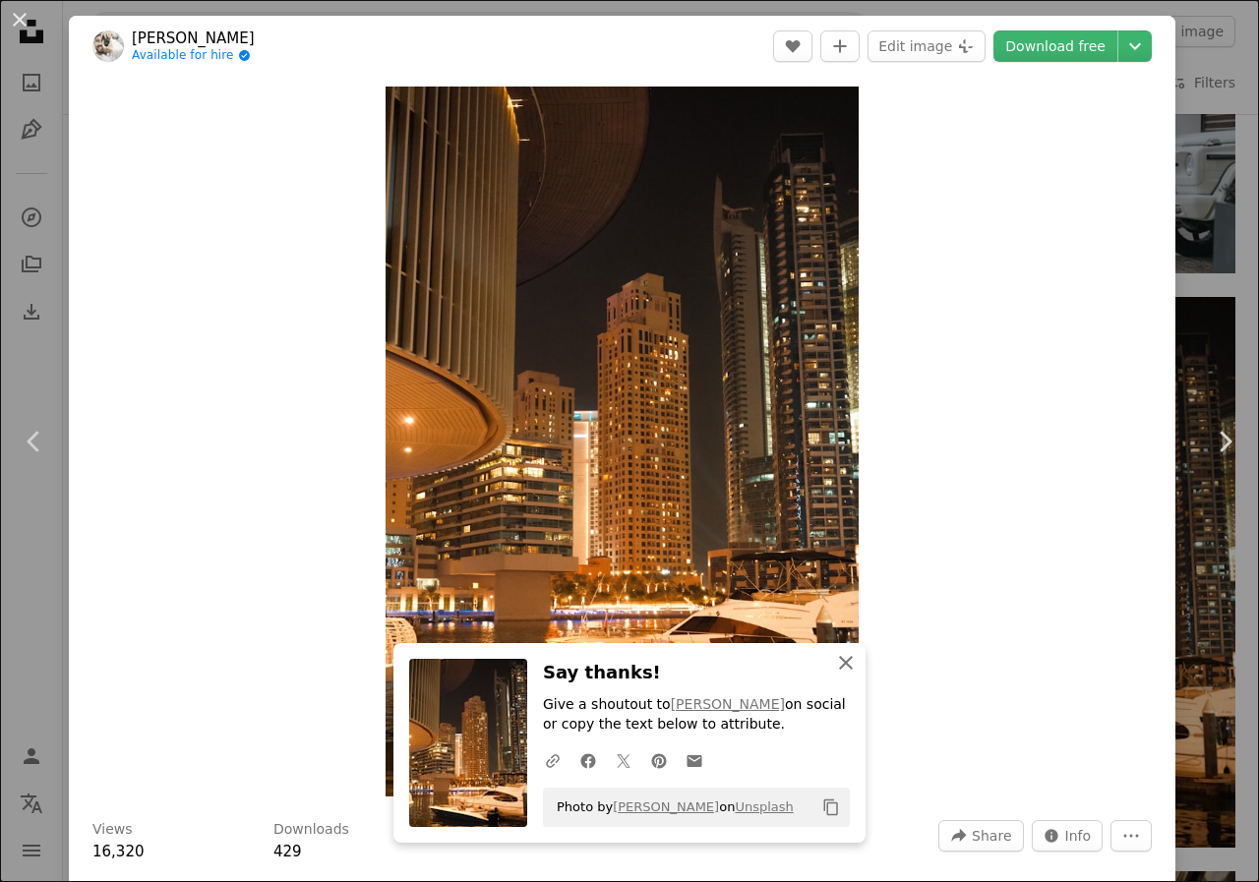
click at [851, 651] on button "An X shape Close" at bounding box center [845, 662] width 39 height 39
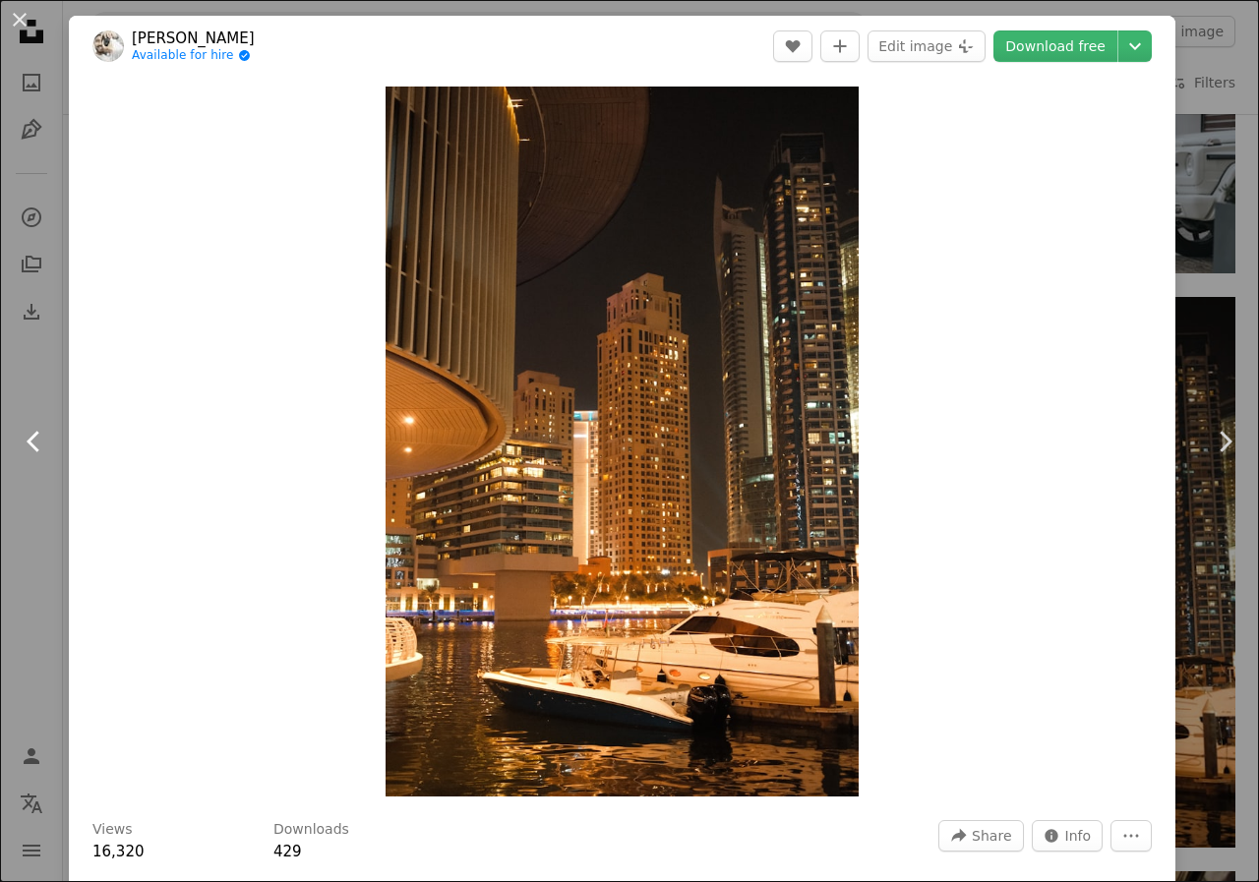
click at [0, 456] on link "Chevron left" at bounding box center [34, 441] width 69 height 189
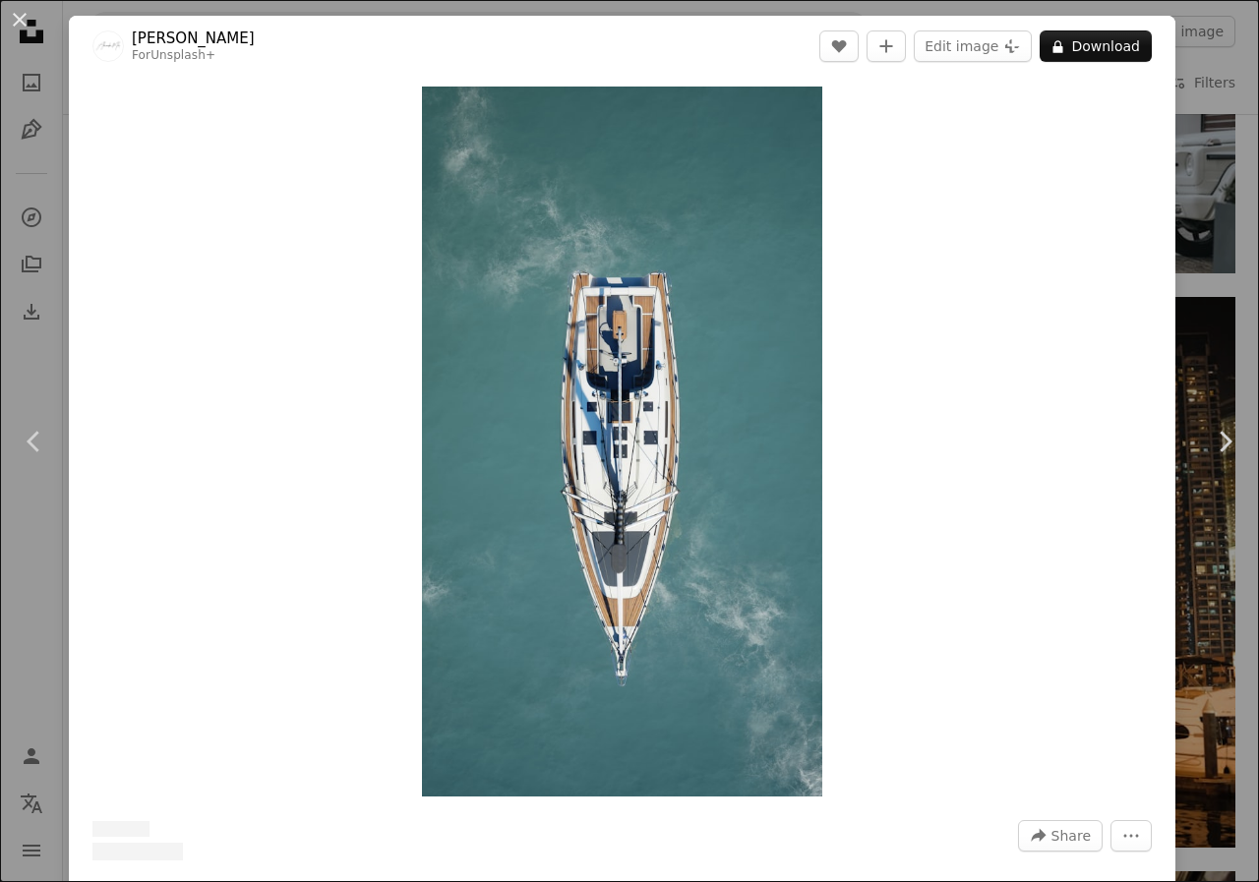
click at [1211, 117] on div "An X shape Chevron left Chevron right [PERSON_NAME] For Unsplash+ A heart A plu…" at bounding box center [629, 441] width 1259 height 882
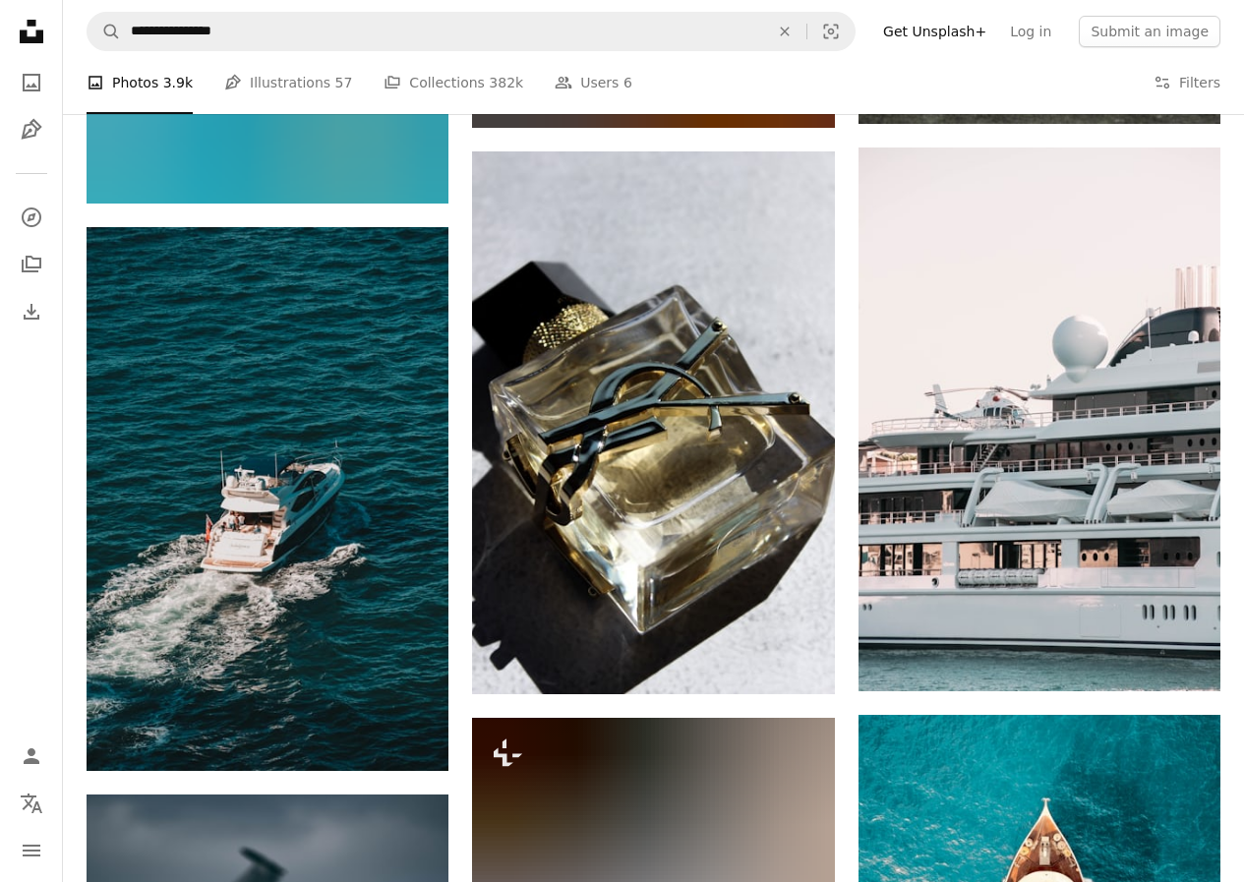
scroll to position [6398, 0]
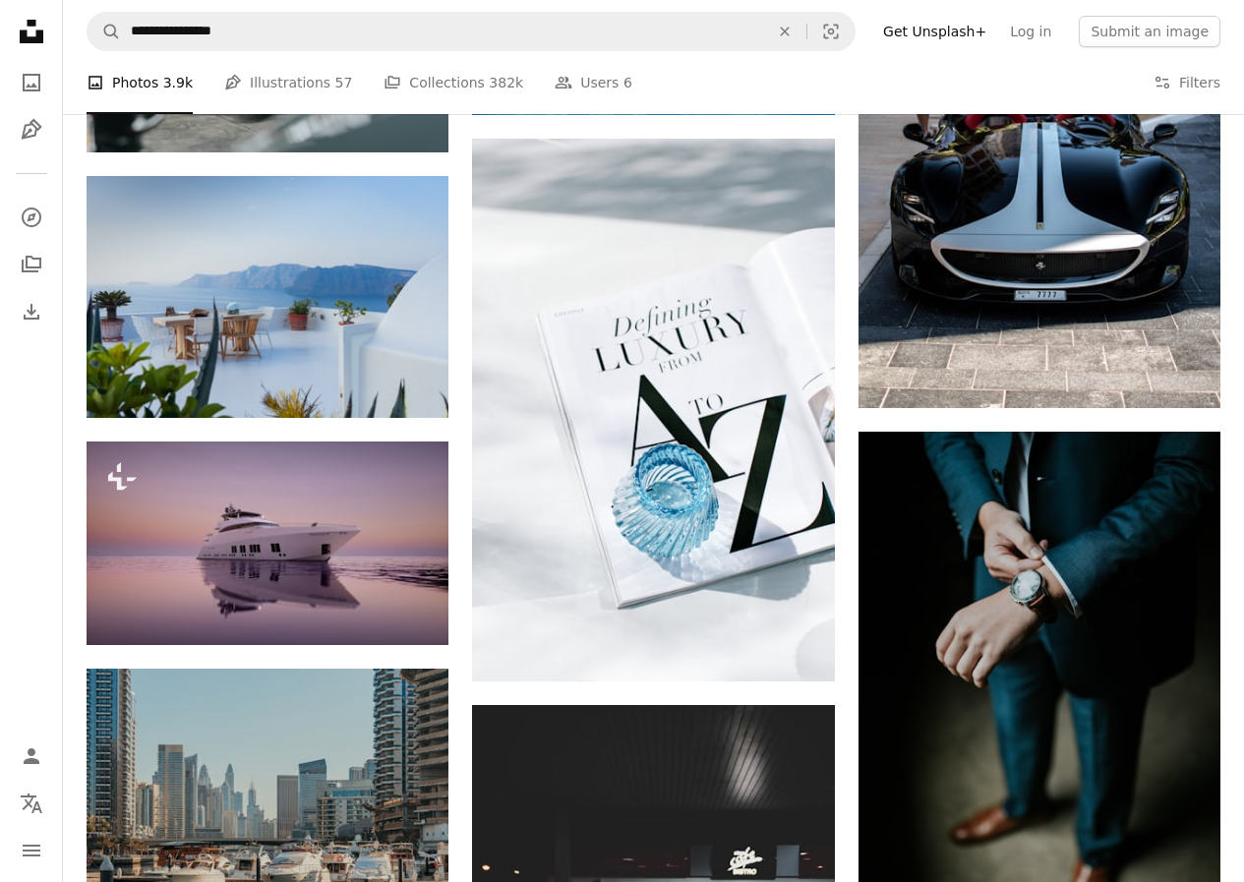
scroll to position [10027, 0]
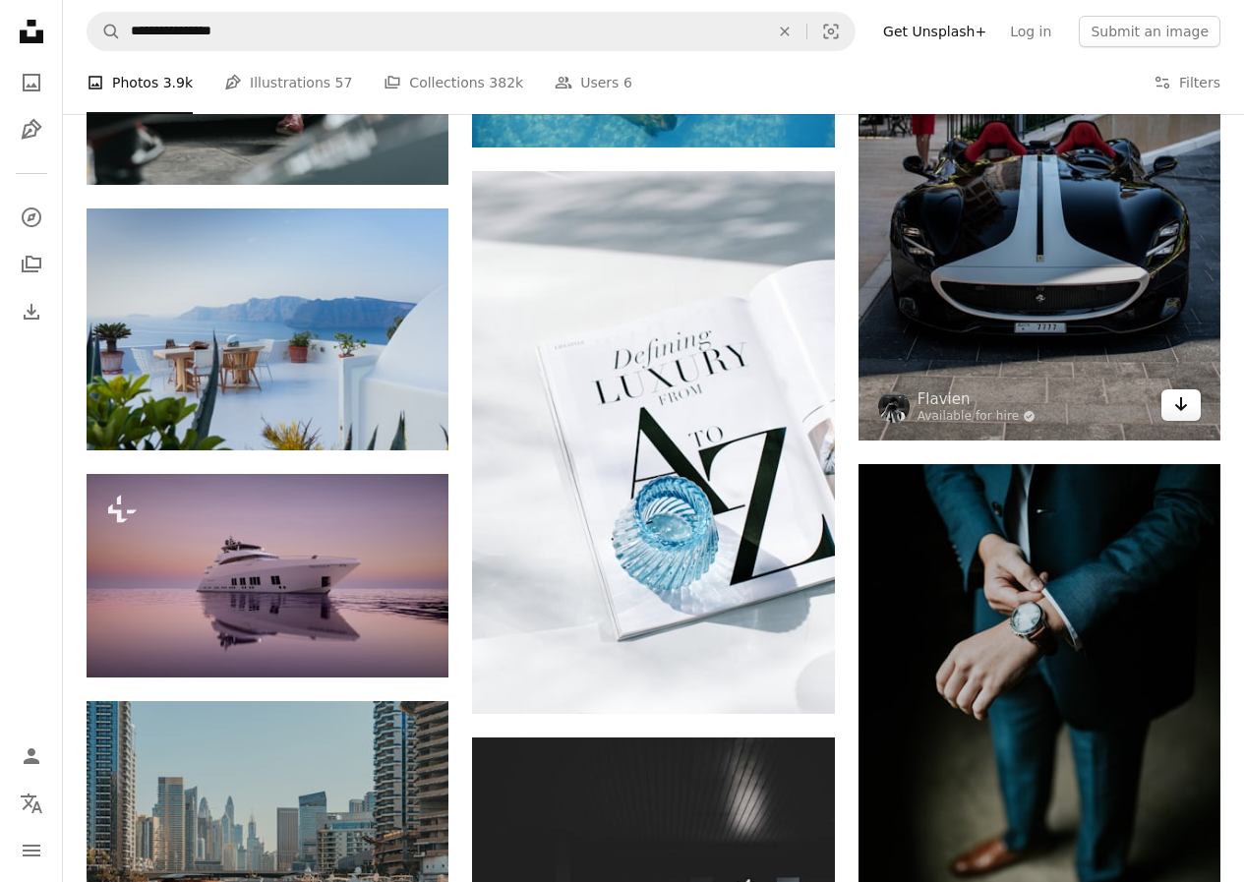
click at [1190, 409] on link "Arrow pointing down" at bounding box center [1180, 404] width 39 height 31
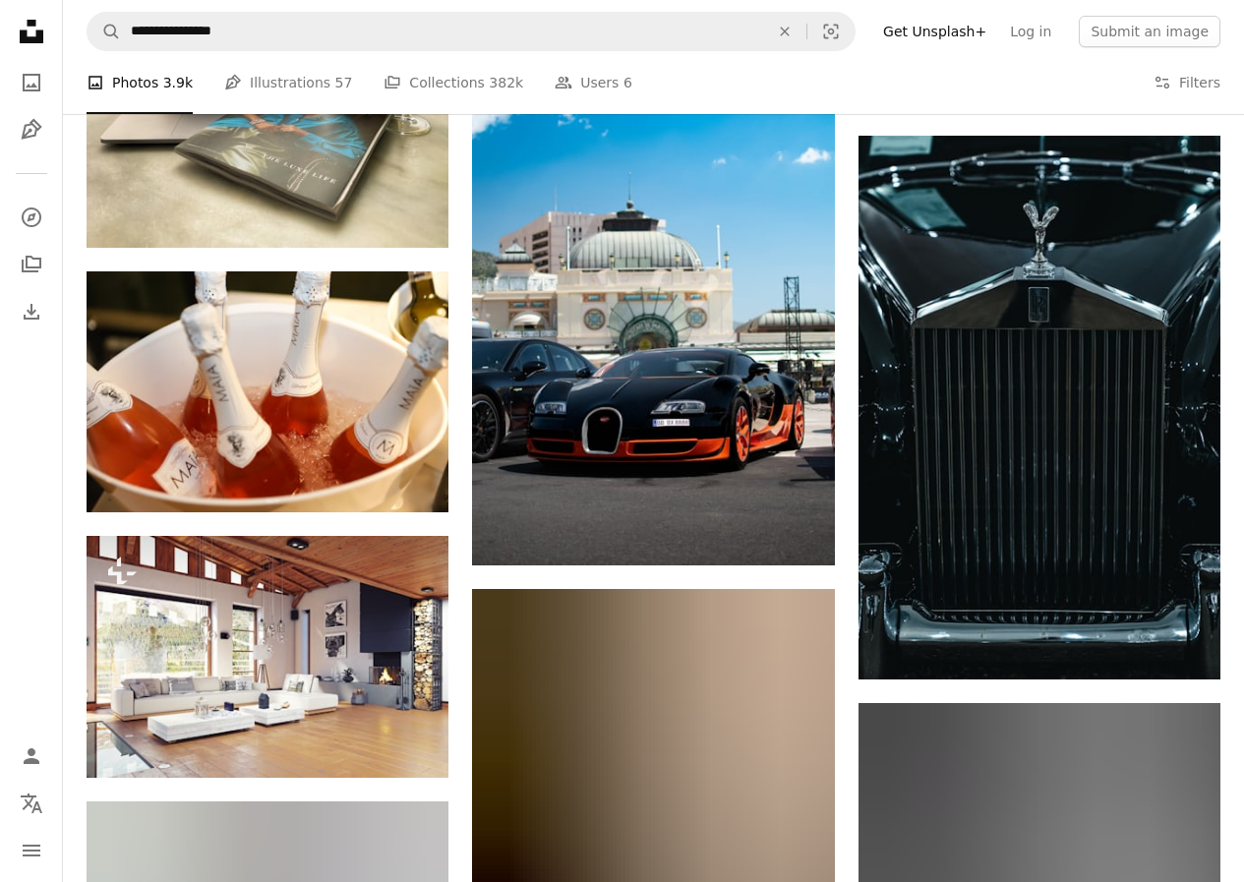
scroll to position [24291, 0]
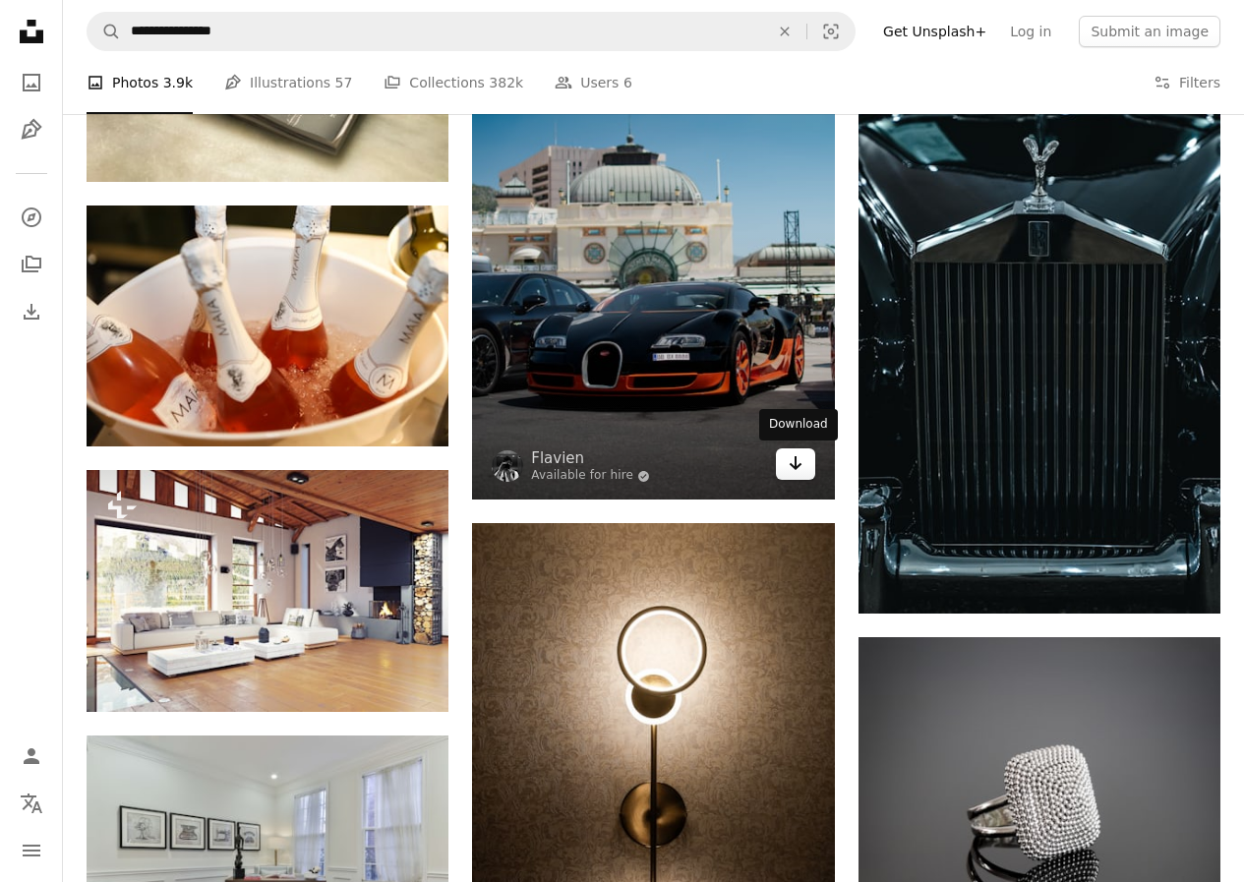
click at [792, 467] on icon "Download" at bounding box center [795, 463] width 13 height 14
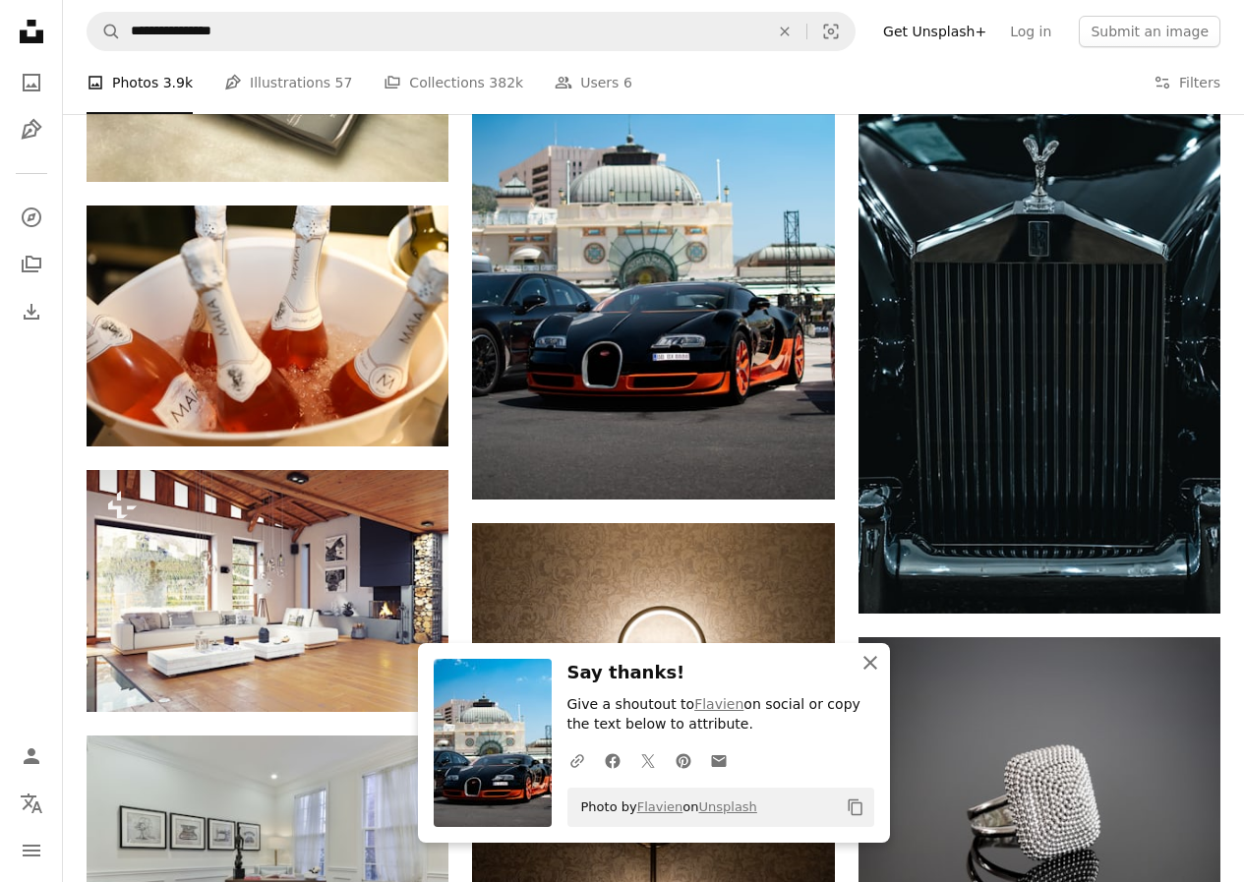
click at [859, 652] on icon "An X shape" at bounding box center [870, 663] width 24 height 24
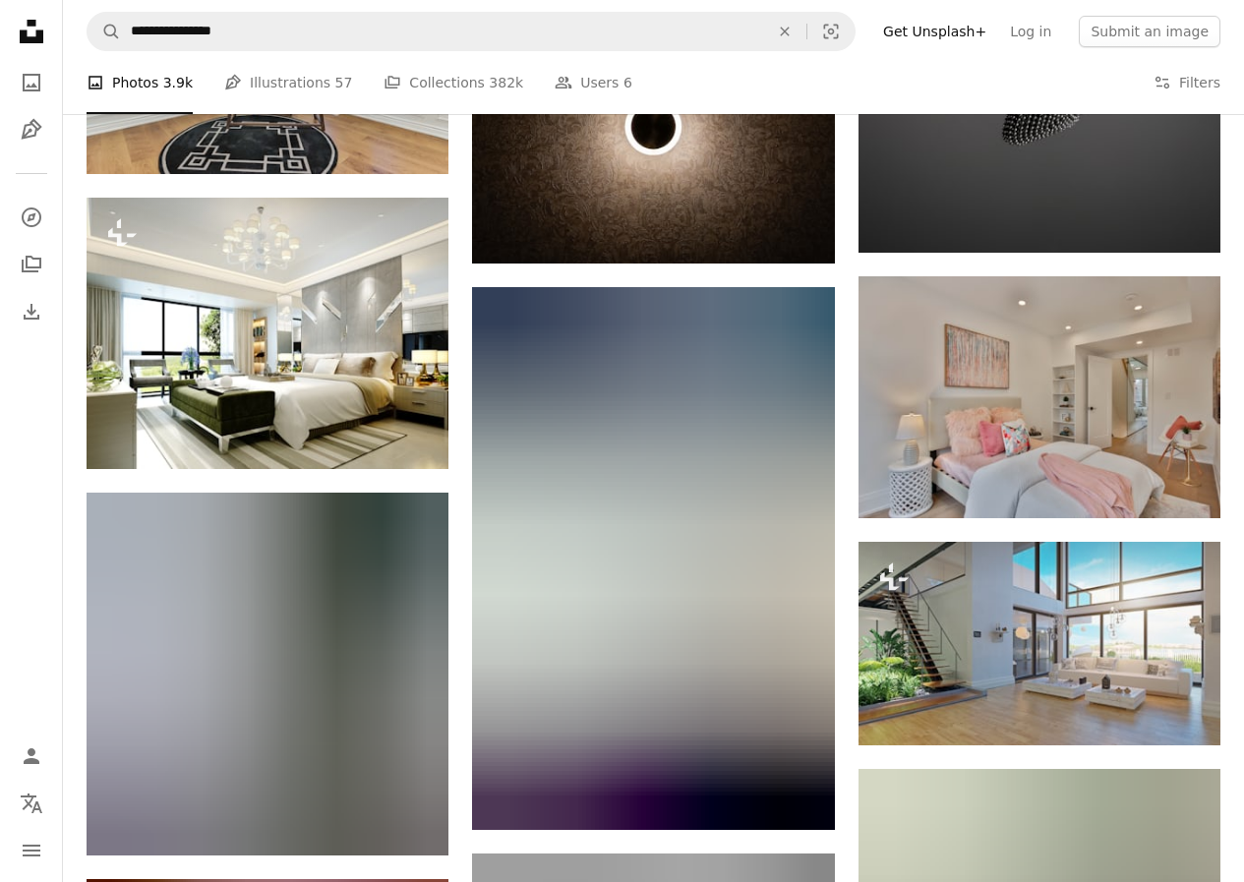
scroll to position [25764, 0]
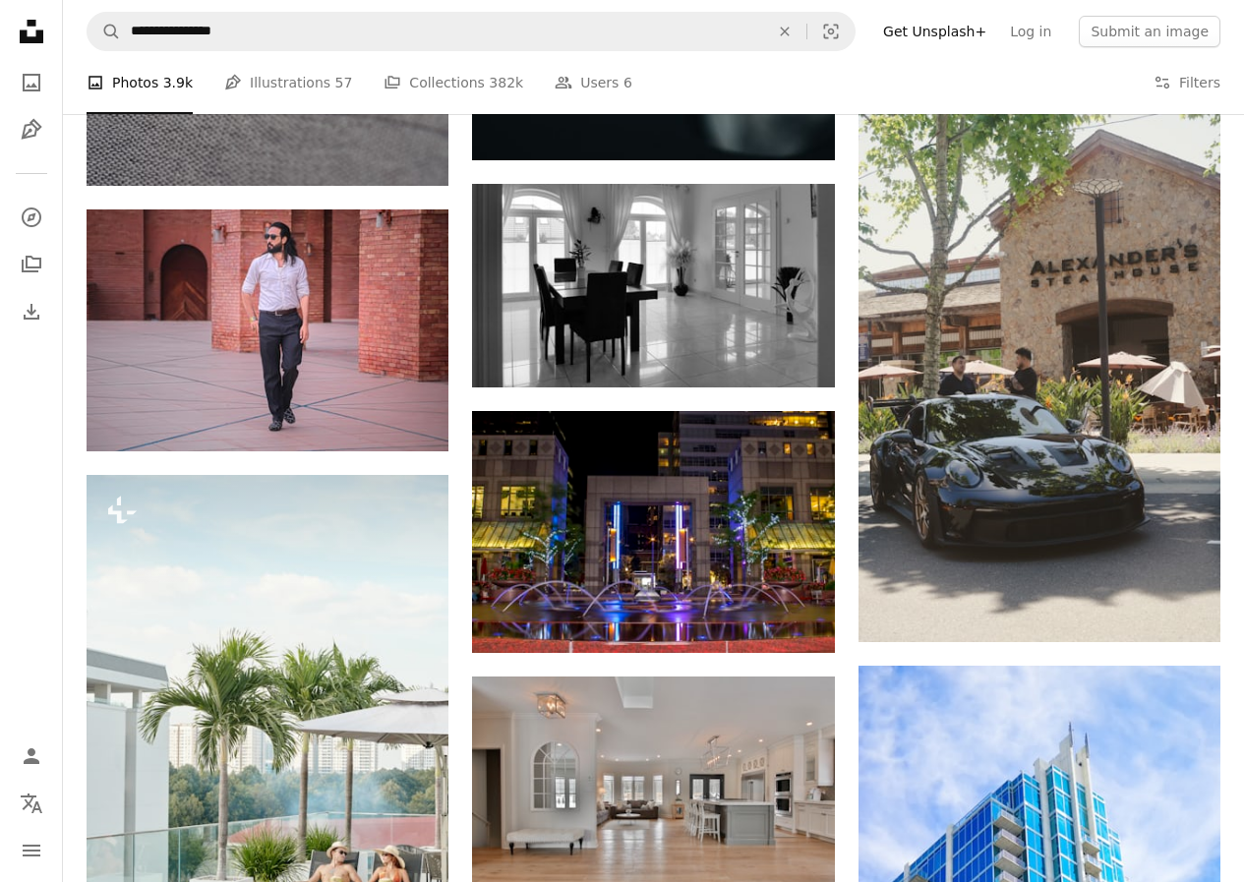
click at [0, 589] on nav "Unsplash logo Unsplash Home A photo Pen Tool A compass A stack of folders Downl…" at bounding box center [31, 441] width 63 height 882
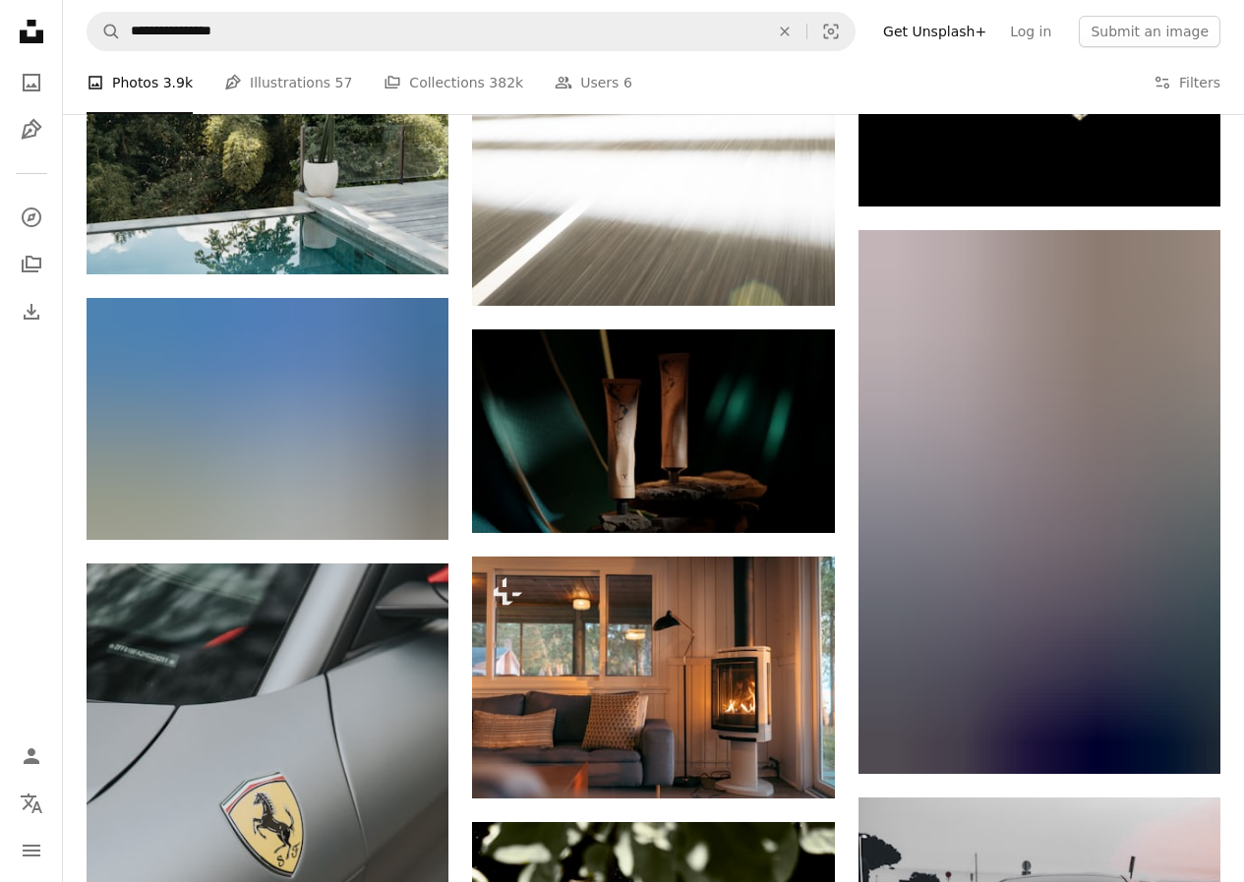
scroll to position [35596, 0]
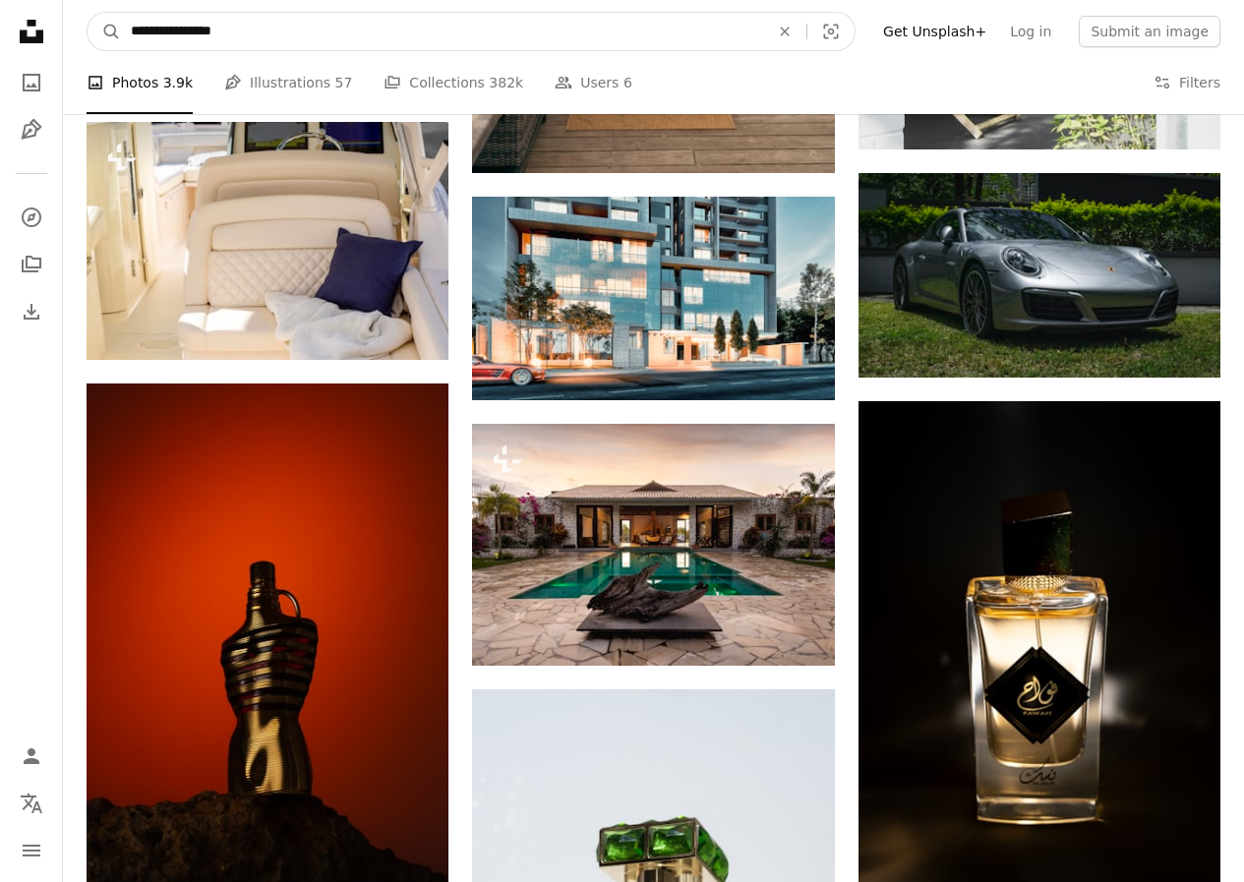
click at [239, 32] on input "**********" at bounding box center [442, 31] width 642 height 37
type input "**********"
click at [88, 13] on button "A magnifying glass" at bounding box center [104, 31] width 33 height 37
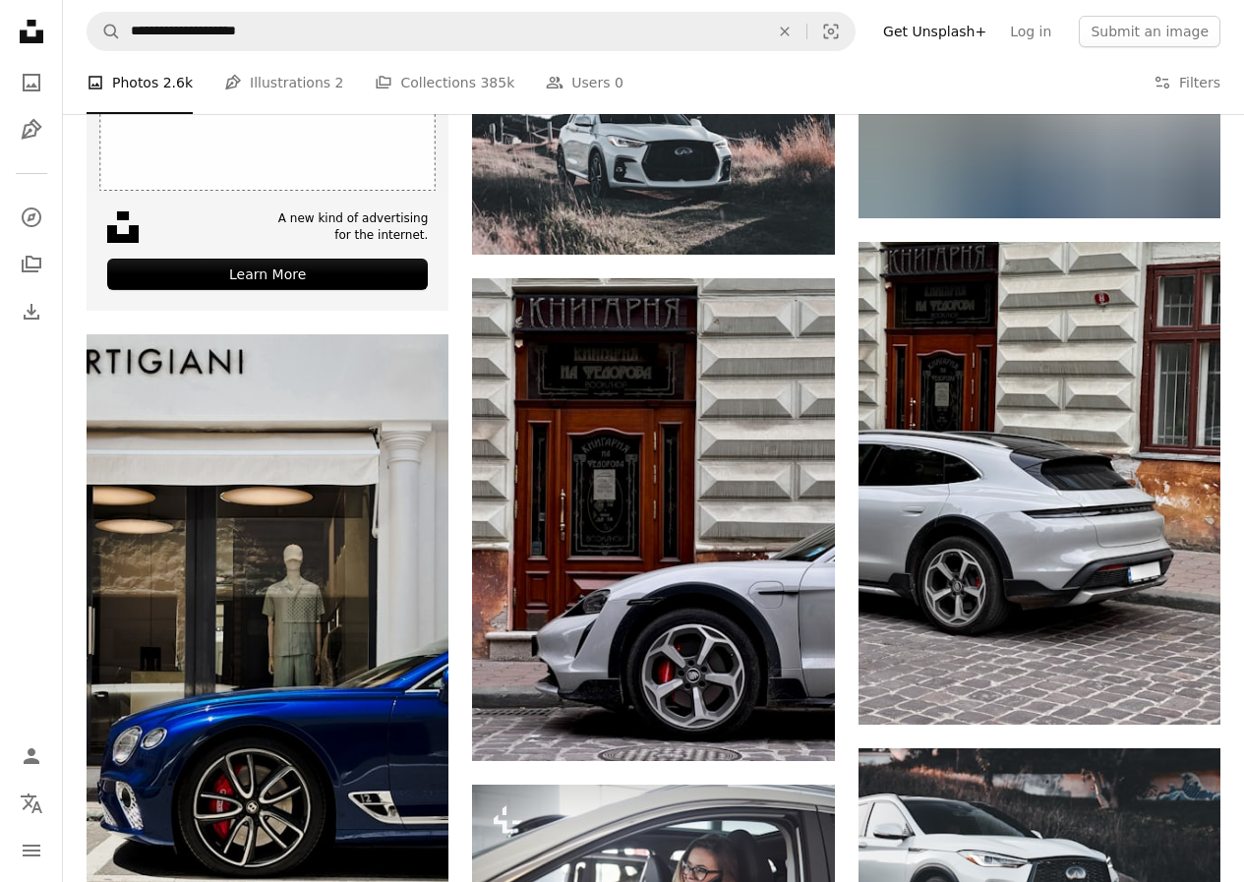
scroll to position [3619, 0]
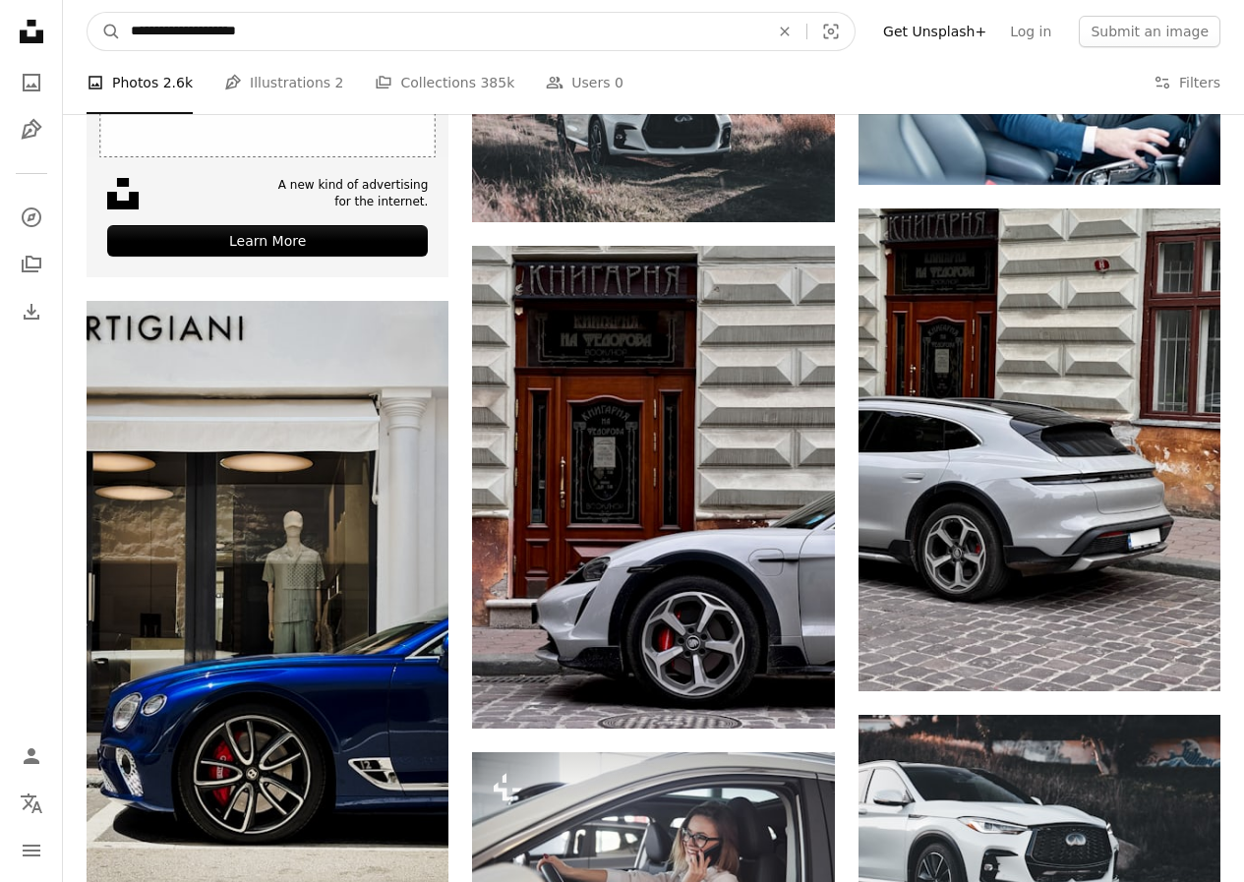
click at [261, 35] on input "**********" at bounding box center [442, 31] width 642 height 37
type input "*"
type input "**********"
click button "A magnifying glass" at bounding box center [104, 31] width 33 height 37
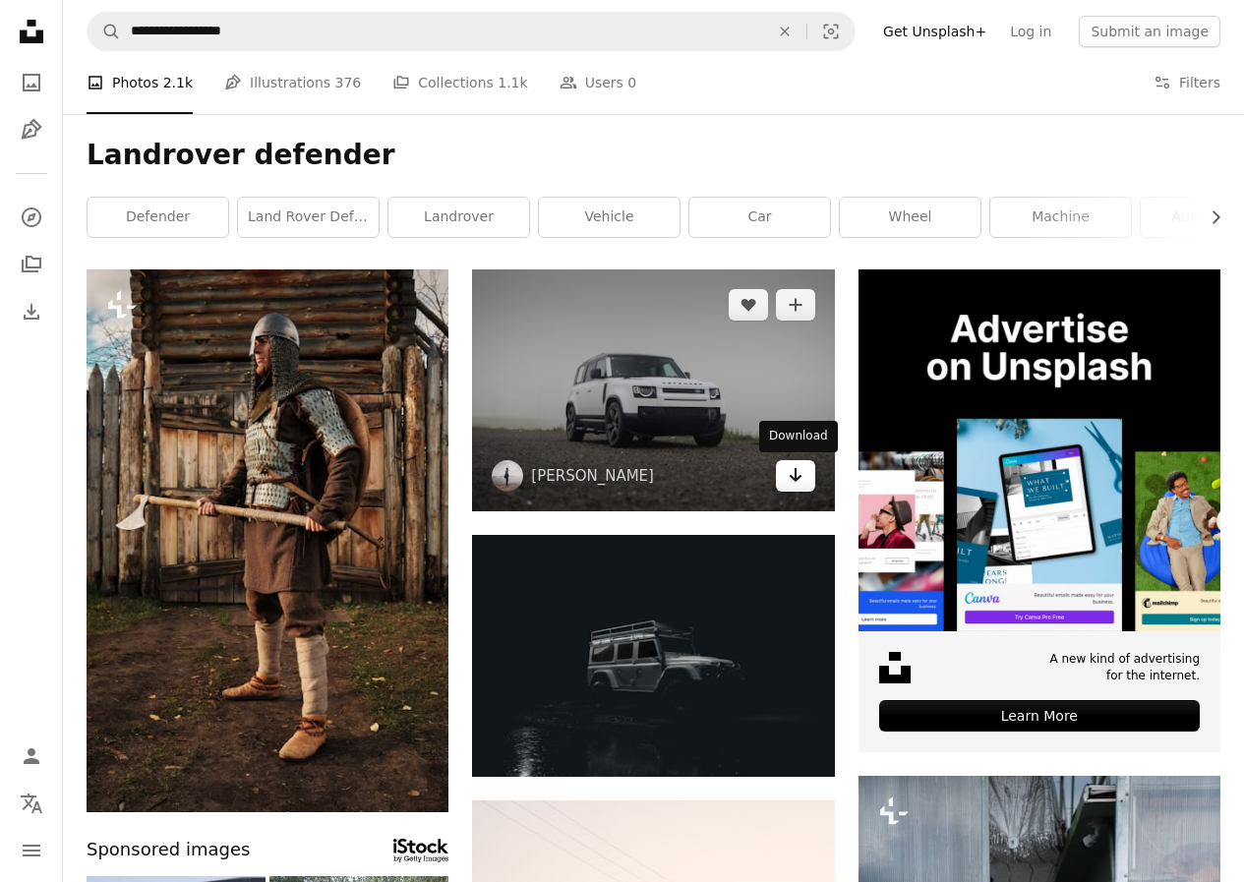
click at [814, 472] on link "Arrow pointing down" at bounding box center [795, 475] width 39 height 31
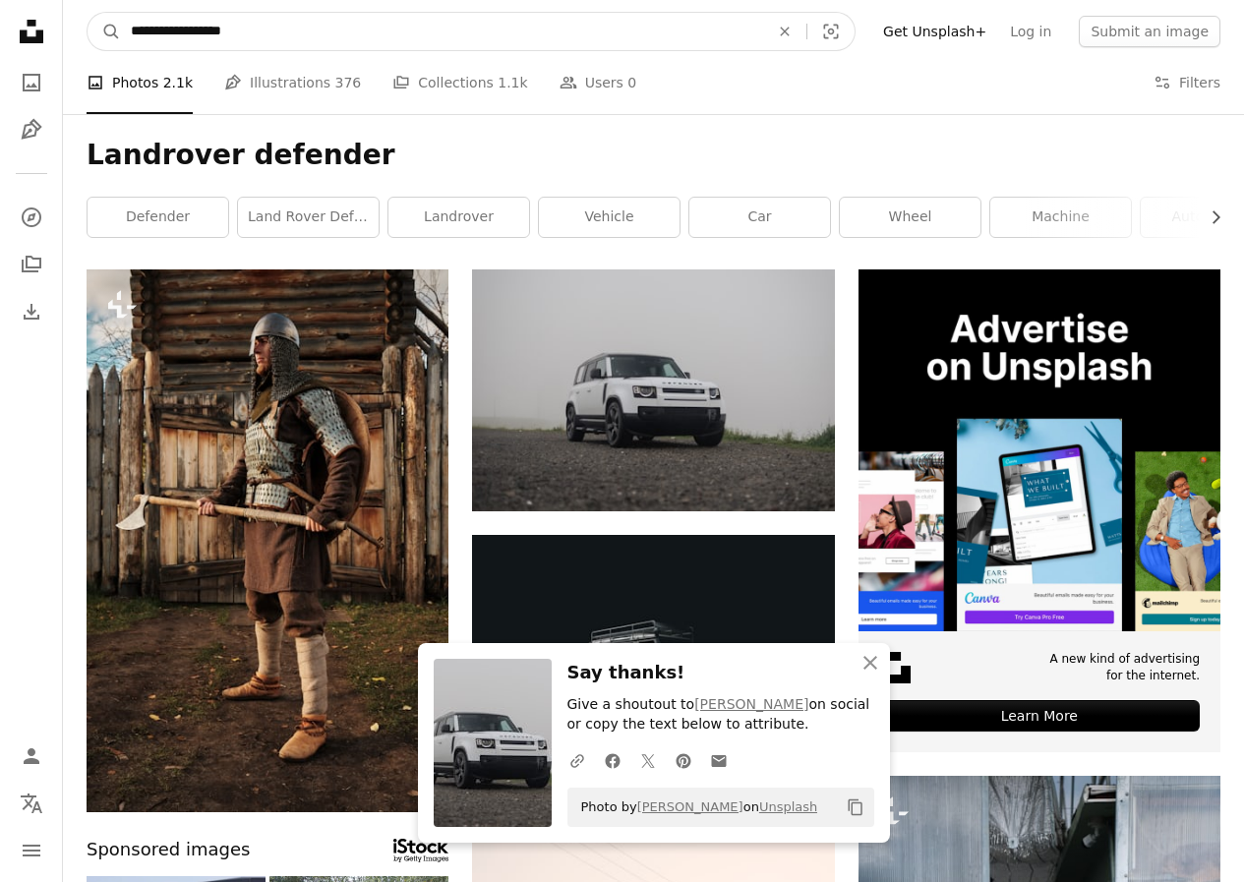
click at [269, 37] on input "**********" at bounding box center [442, 31] width 642 height 37
type input "*"
type input "**********"
click at [88, 13] on button "A magnifying glass" at bounding box center [104, 31] width 33 height 37
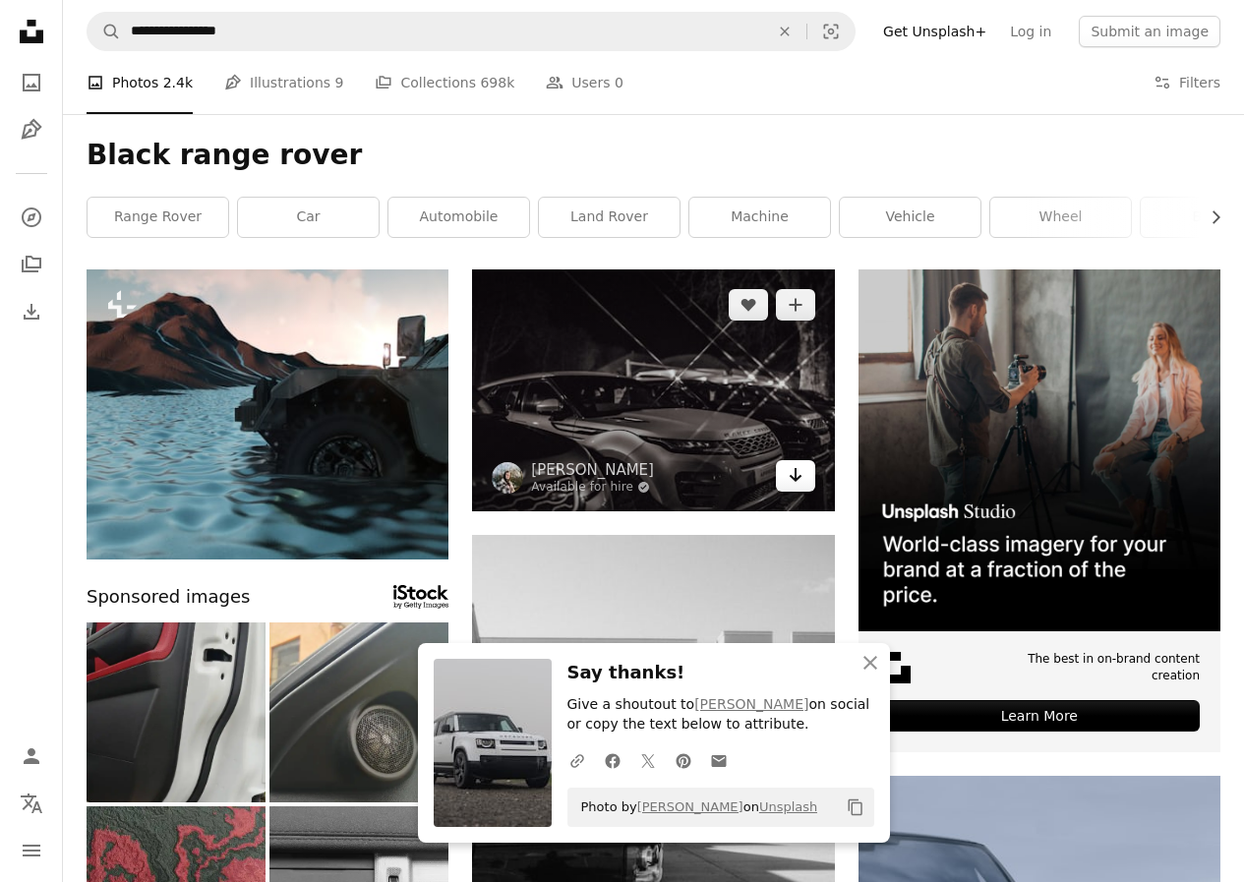
click at [795, 477] on icon "Download" at bounding box center [795, 475] width 13 height 14
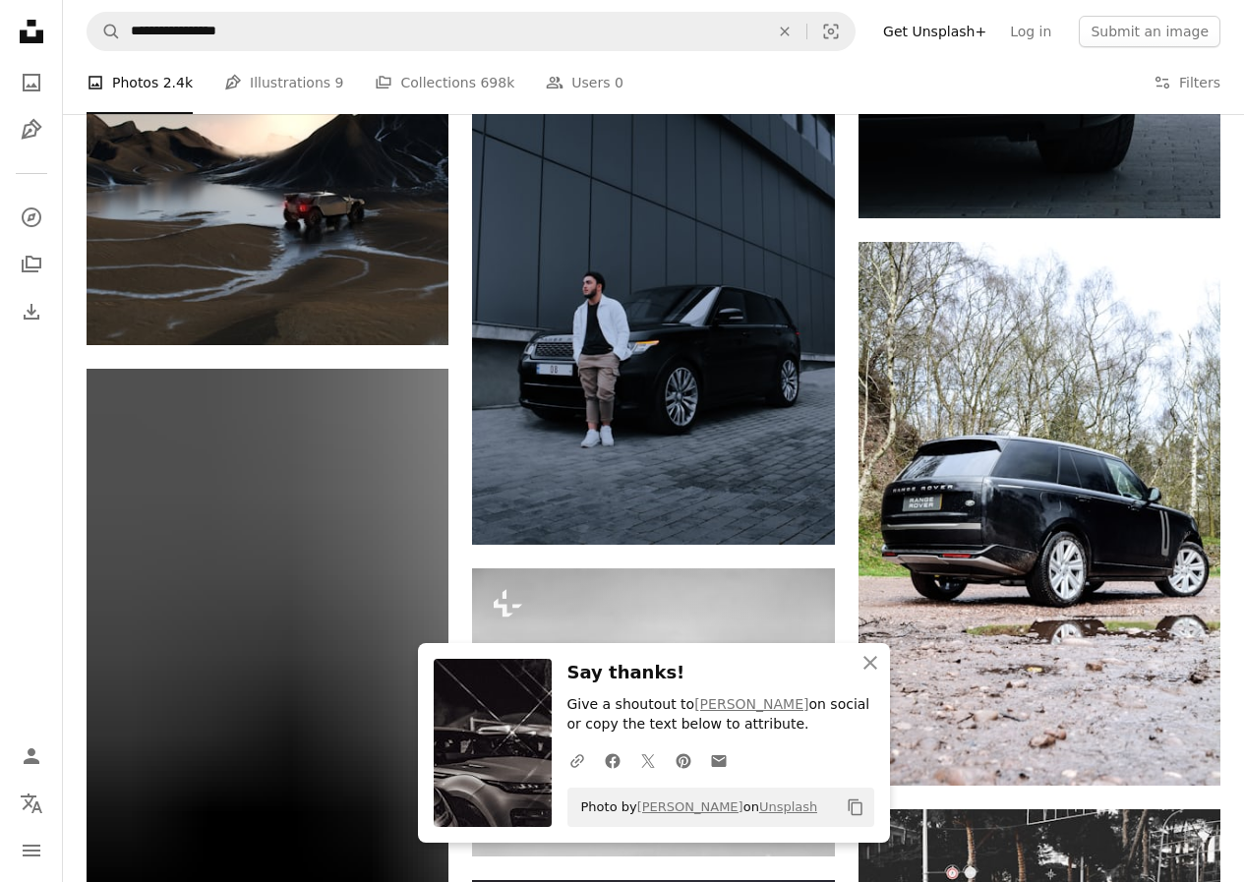
scroll to position [1031, 0]
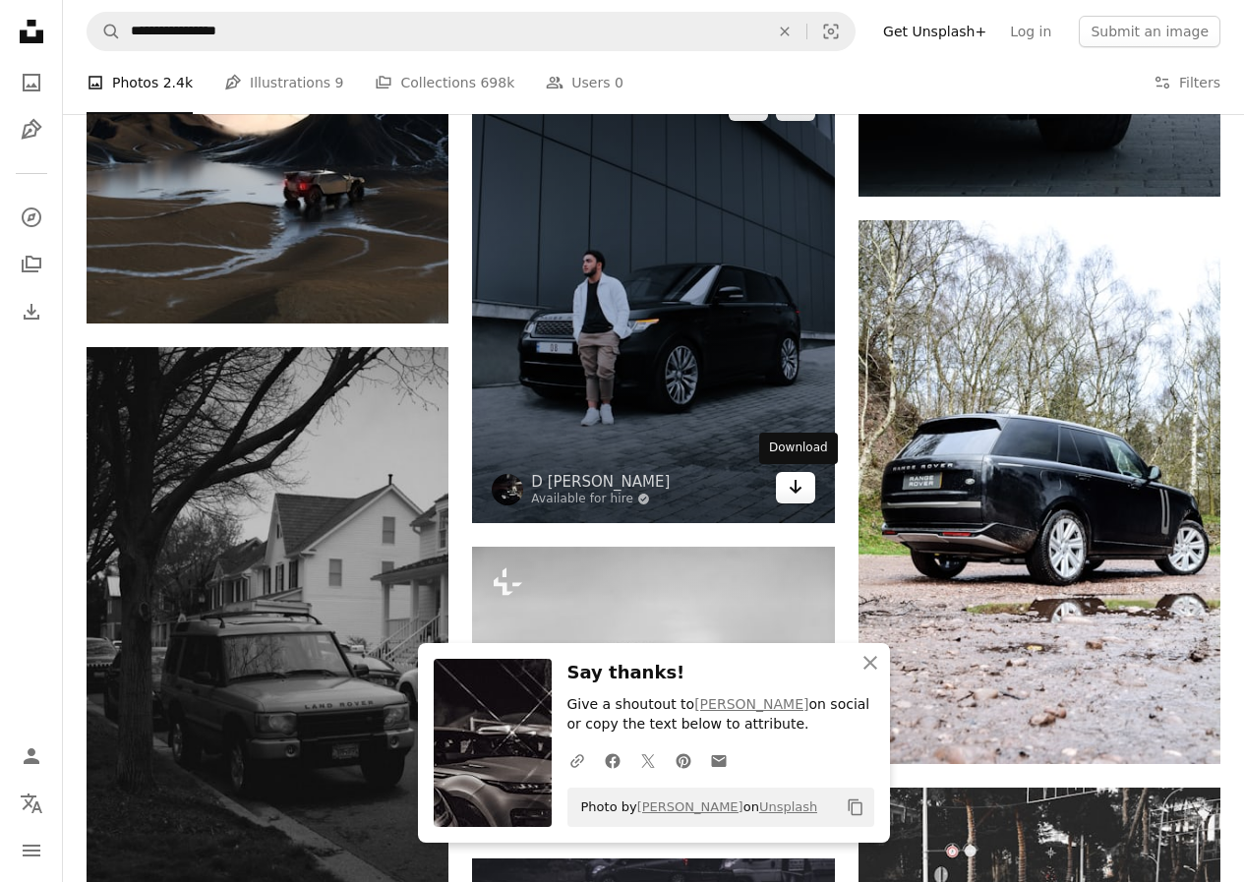
click at [812, 493] on link "Arrow pointing down" at bounding box center [795, 487] width 39 height 31
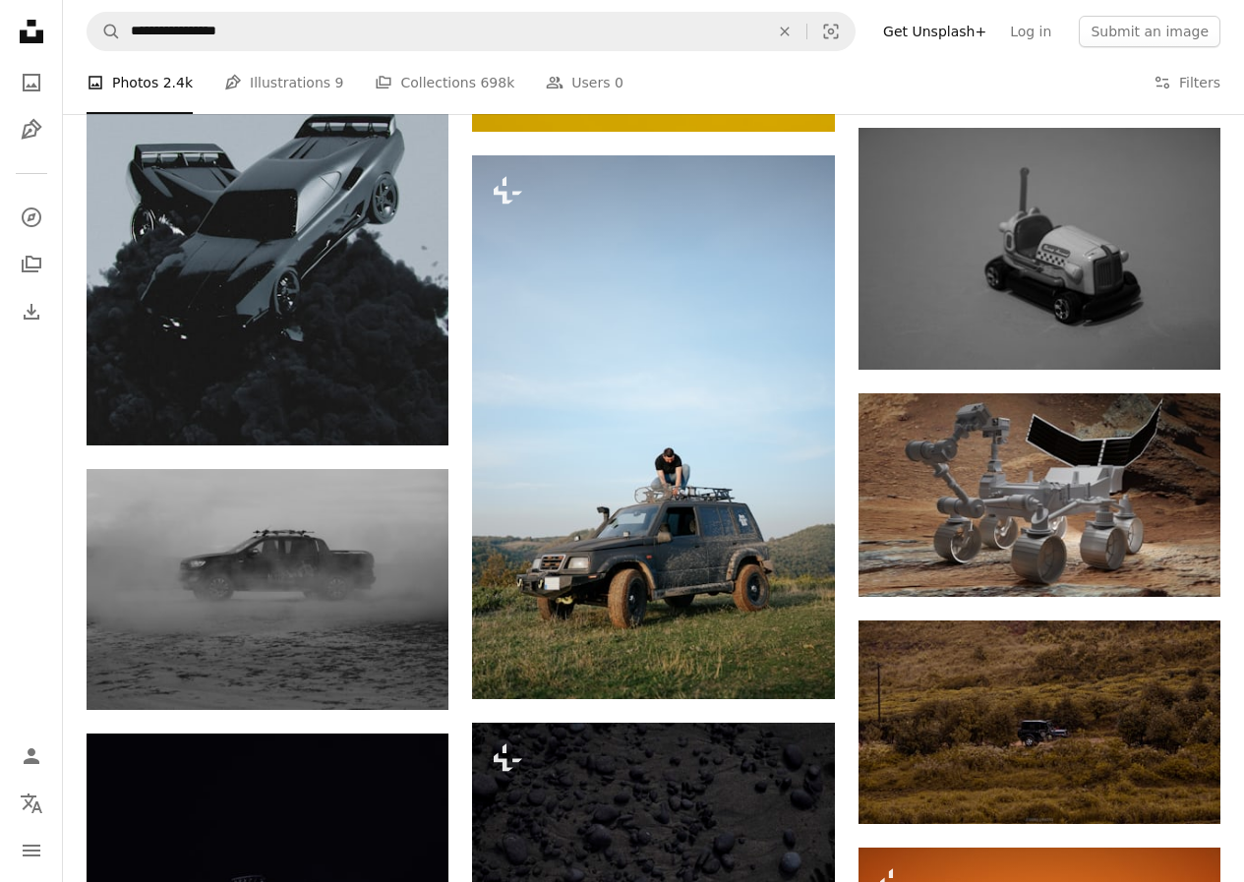
scroll to position [13259, 0]
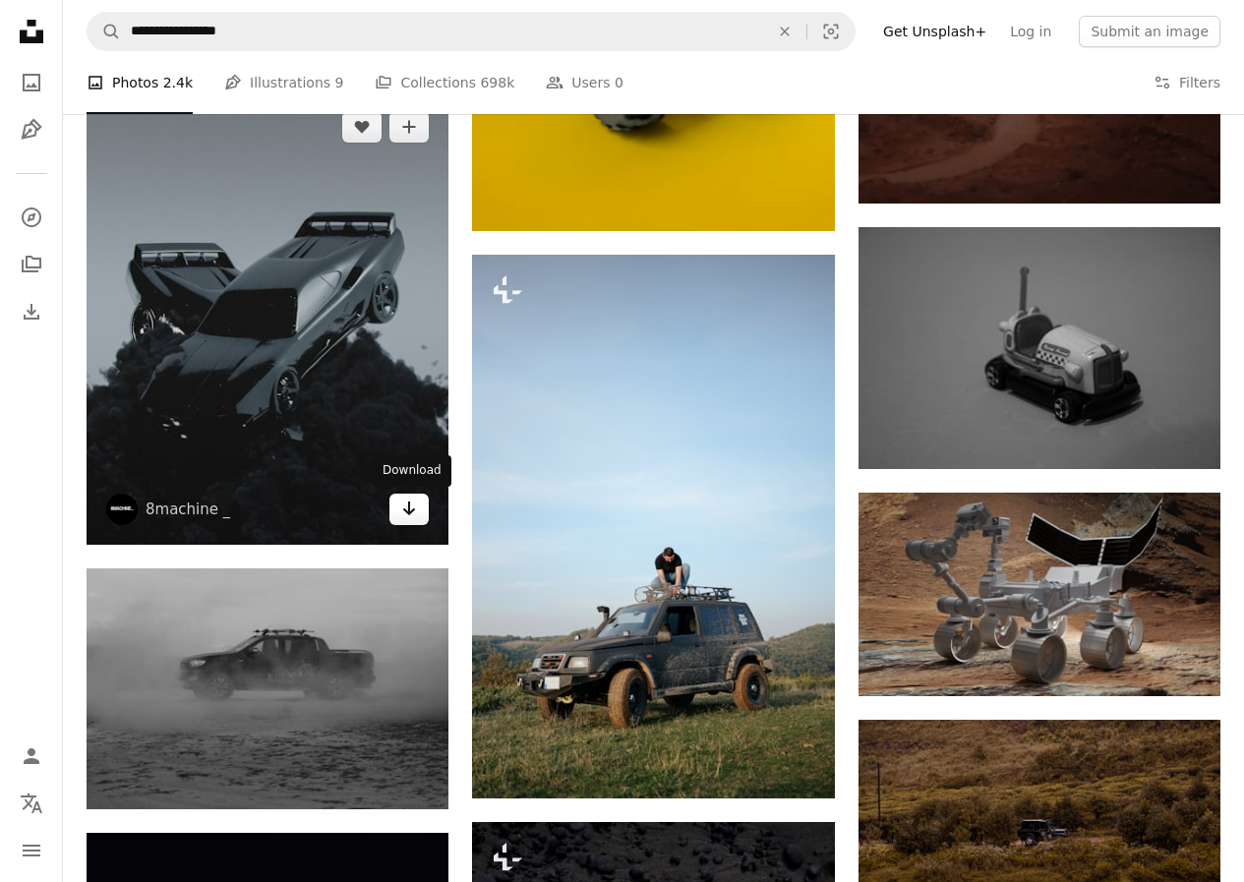
click at [403, 500] on icon "Arrow pointing down" at bounding box center [409, 509] width 16 height 24
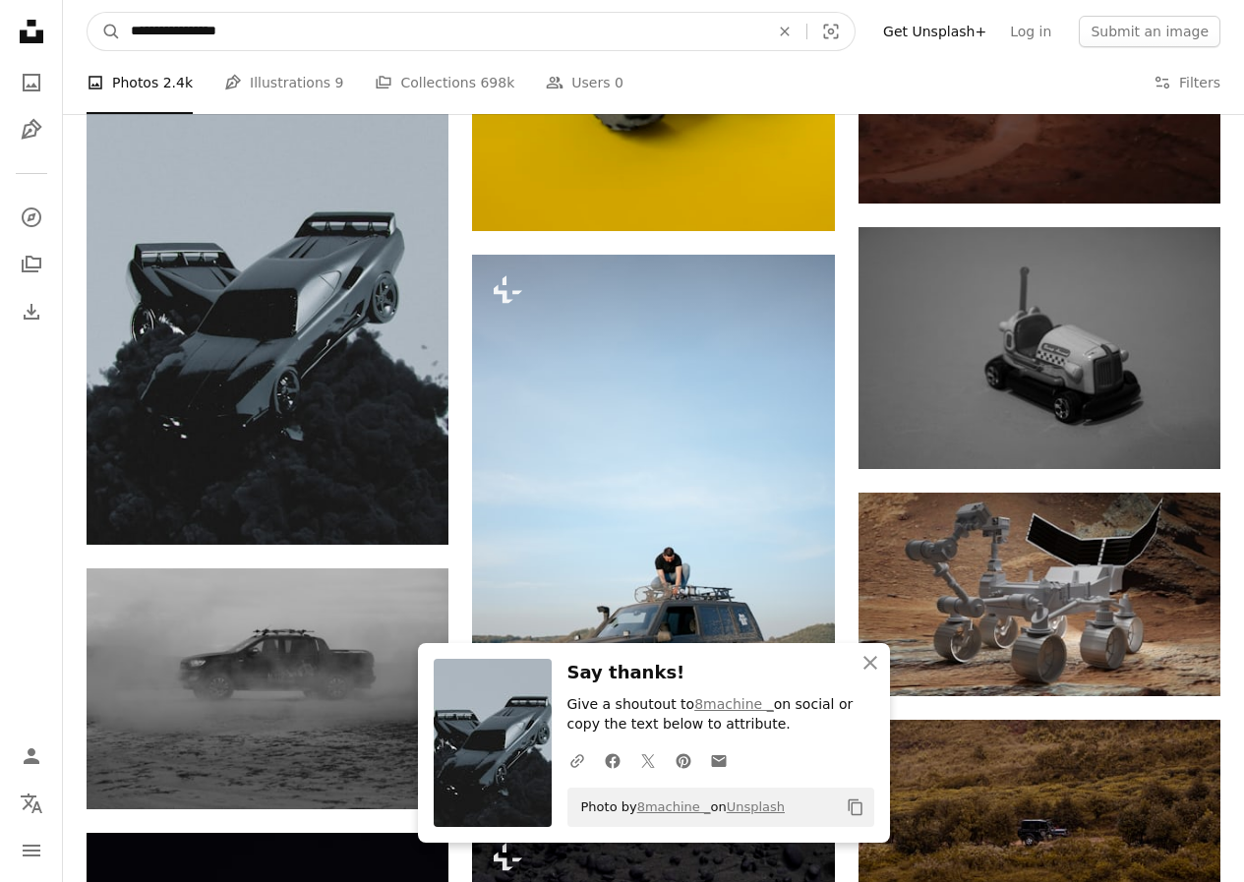
click at [291, 34] on input "**********" at bounding box center [442, 31] width 642 height 37
type input "*"
type input "**********"
click at [88, 13] on button "A magnifying glass" at bounding box center [104, 31] width 33 height 37
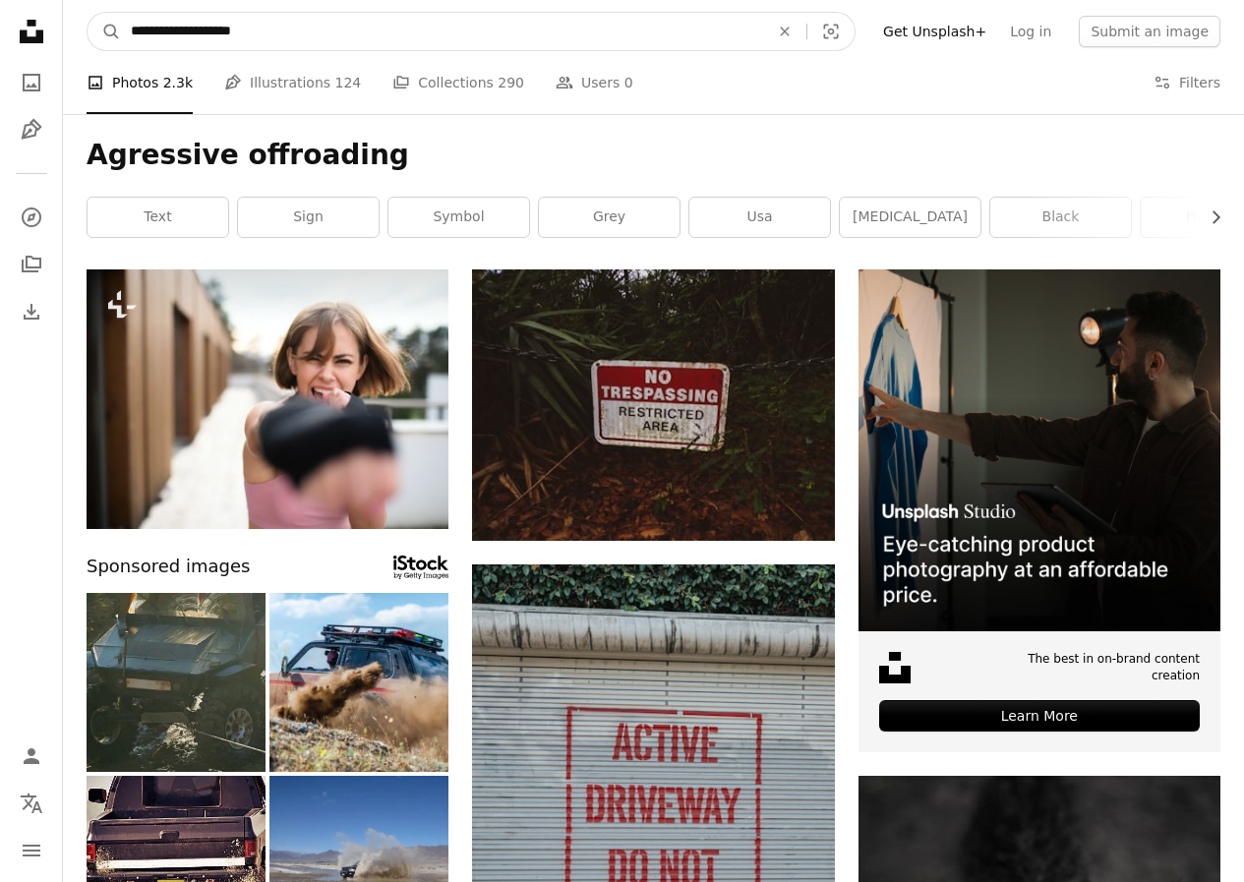
click at [356, 18] on input "**********" at bounding box center [442, 31] width 642 height 37
type input "*"
type input "*******"
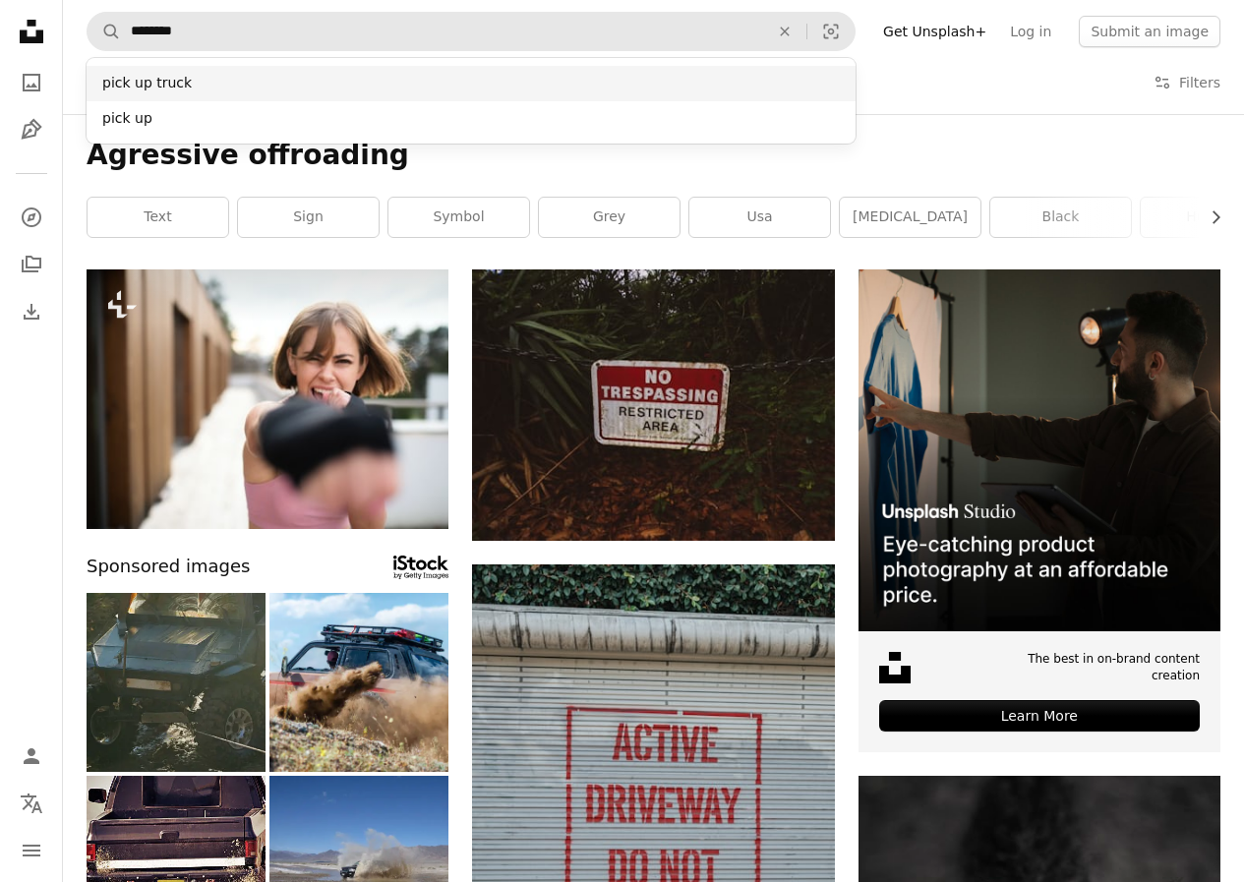
click at [234, 83] on div "pick up truck" at bounding box center [471, 83] width 769 height 35
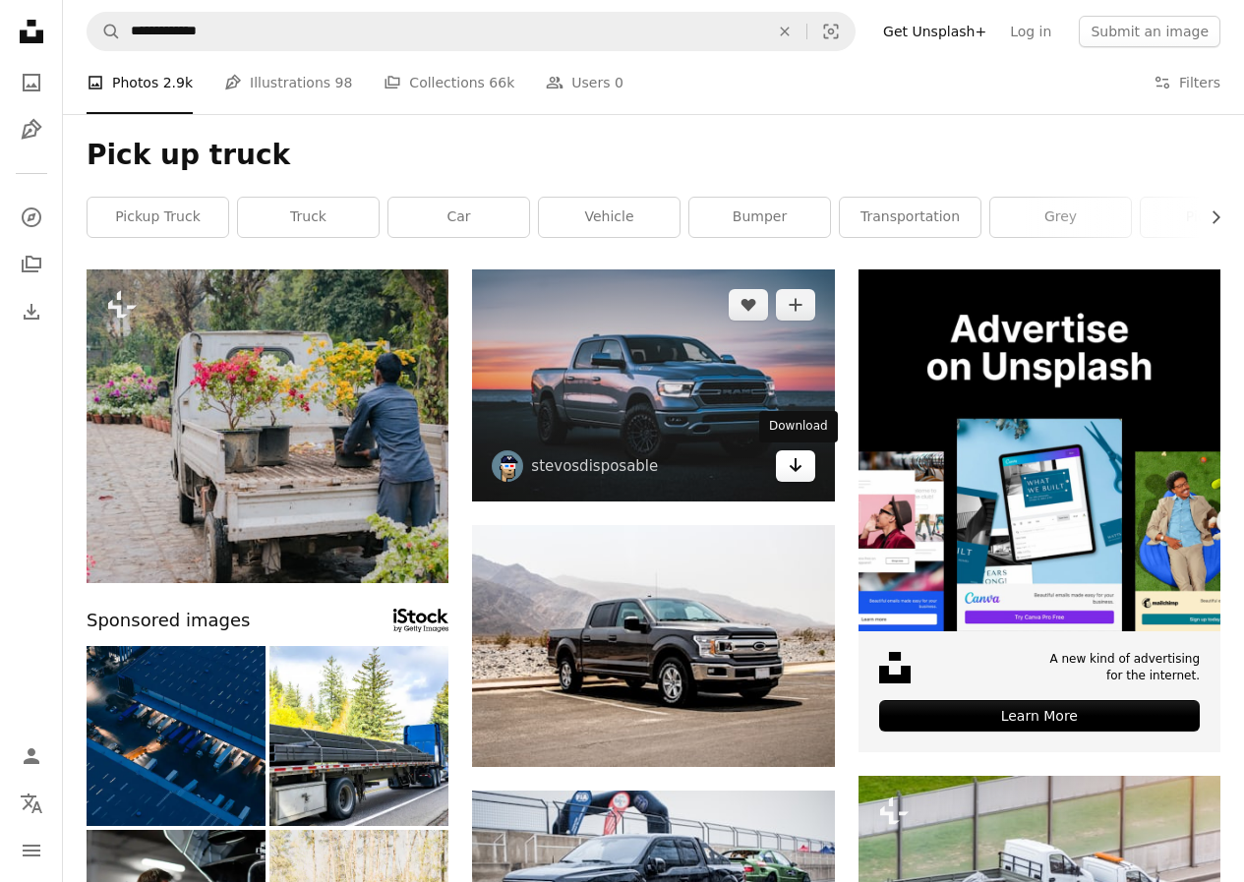
click at [795, 475] on icon "Arrow pointing down" at bounding box center [796, 465] width 16 height 24
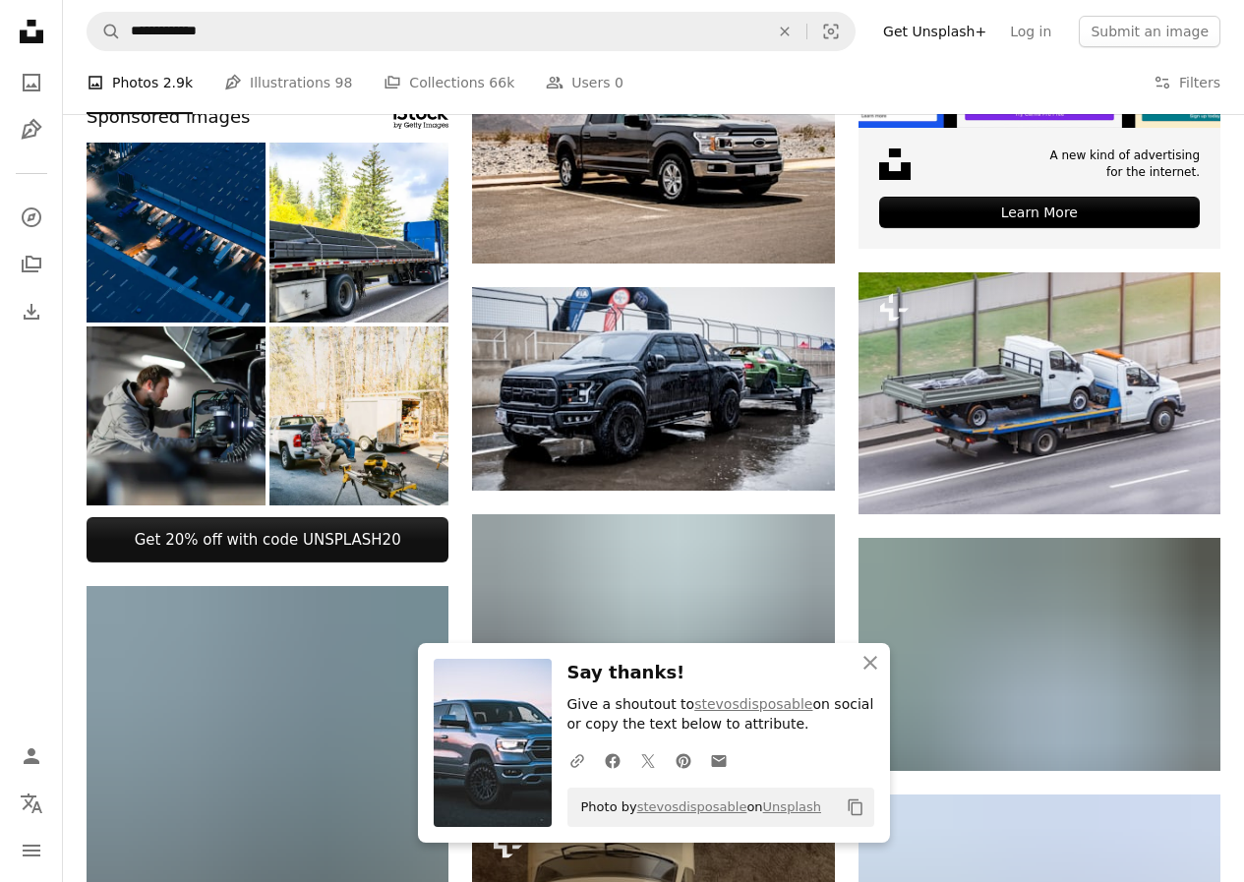
scroll to position [556, 0]
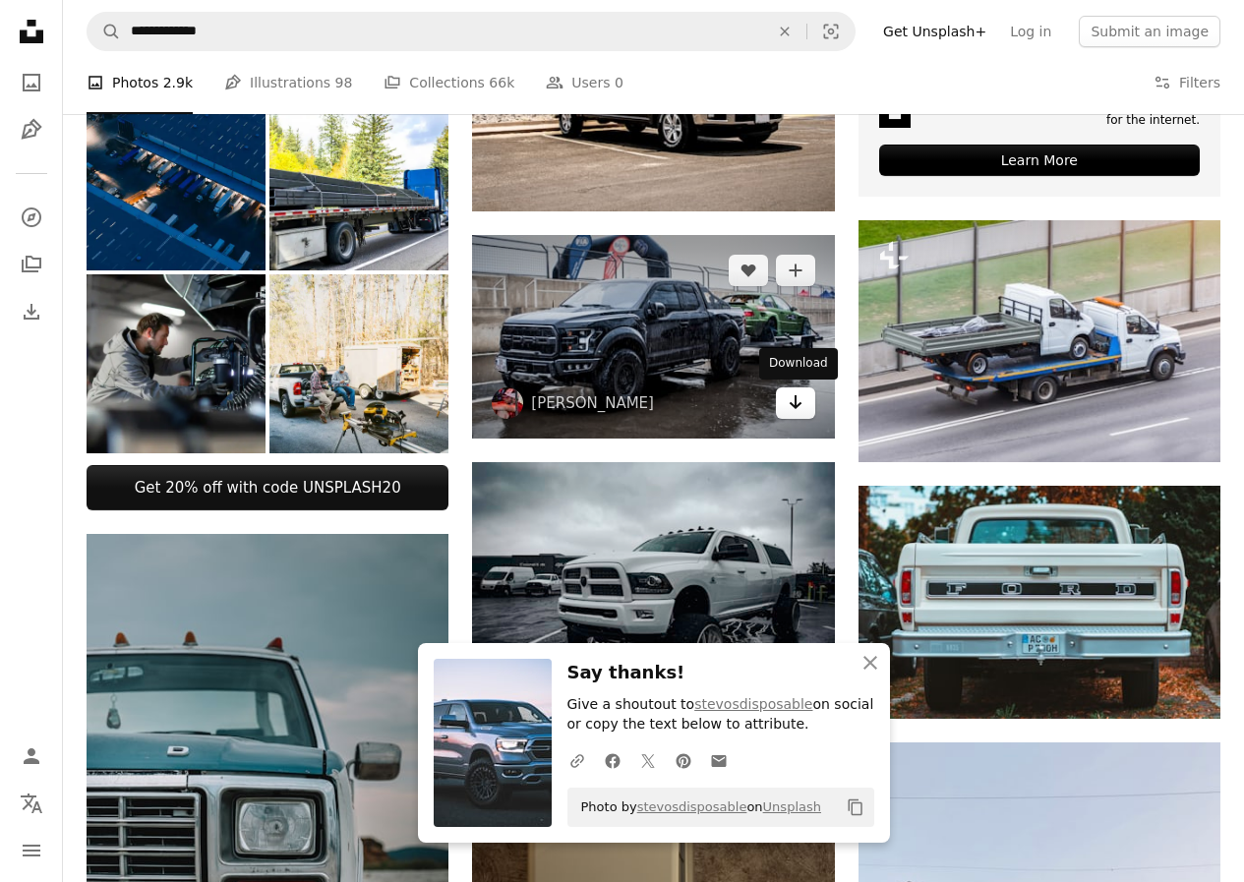
click at [789, 402] on icon "Arrow pointing down" at bounding box center [796, 402] width 16 height 24
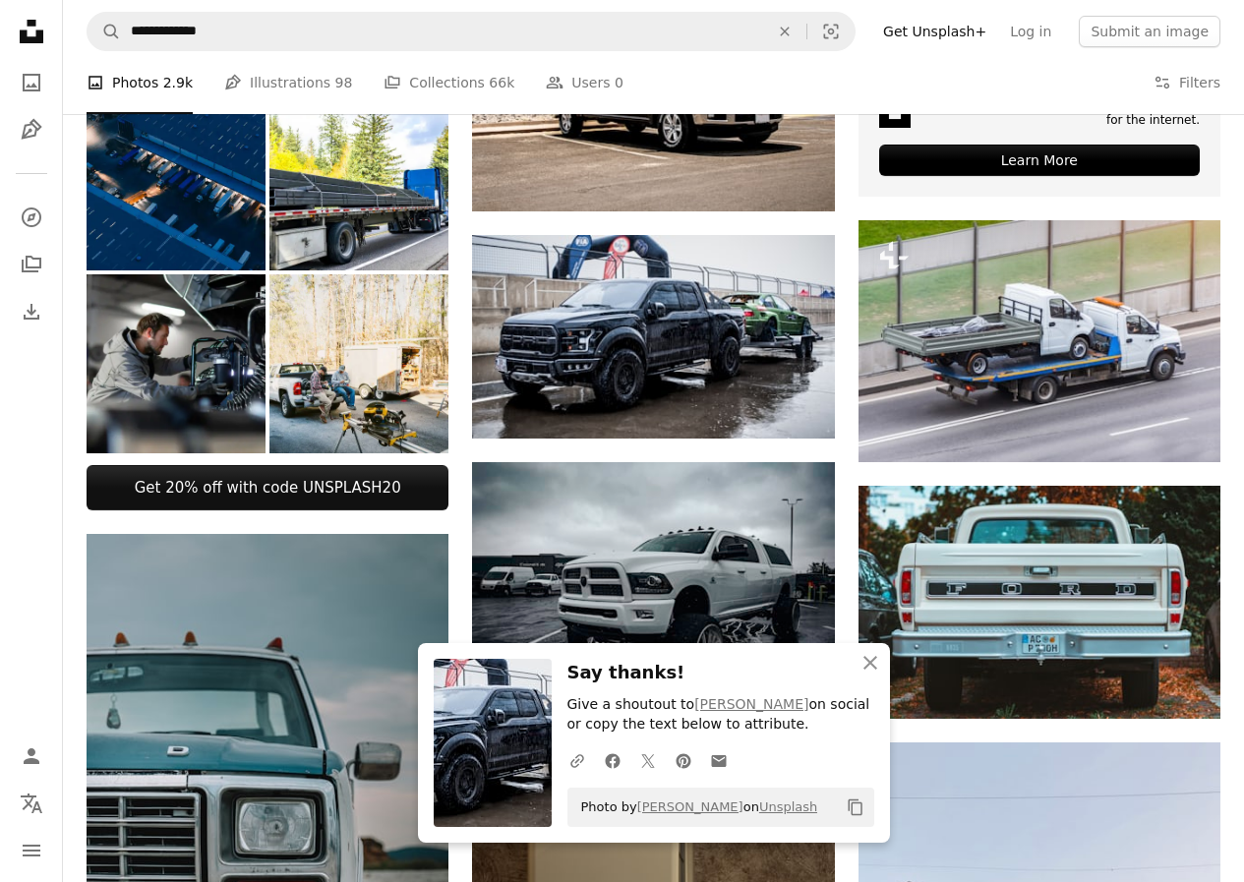
click at [0, 619] on nav "Unsplash logo Unsplash Home A photo Pen Tool A compass A stack of folders Downl…" at bounding box center [31, 441] width 63 height 882
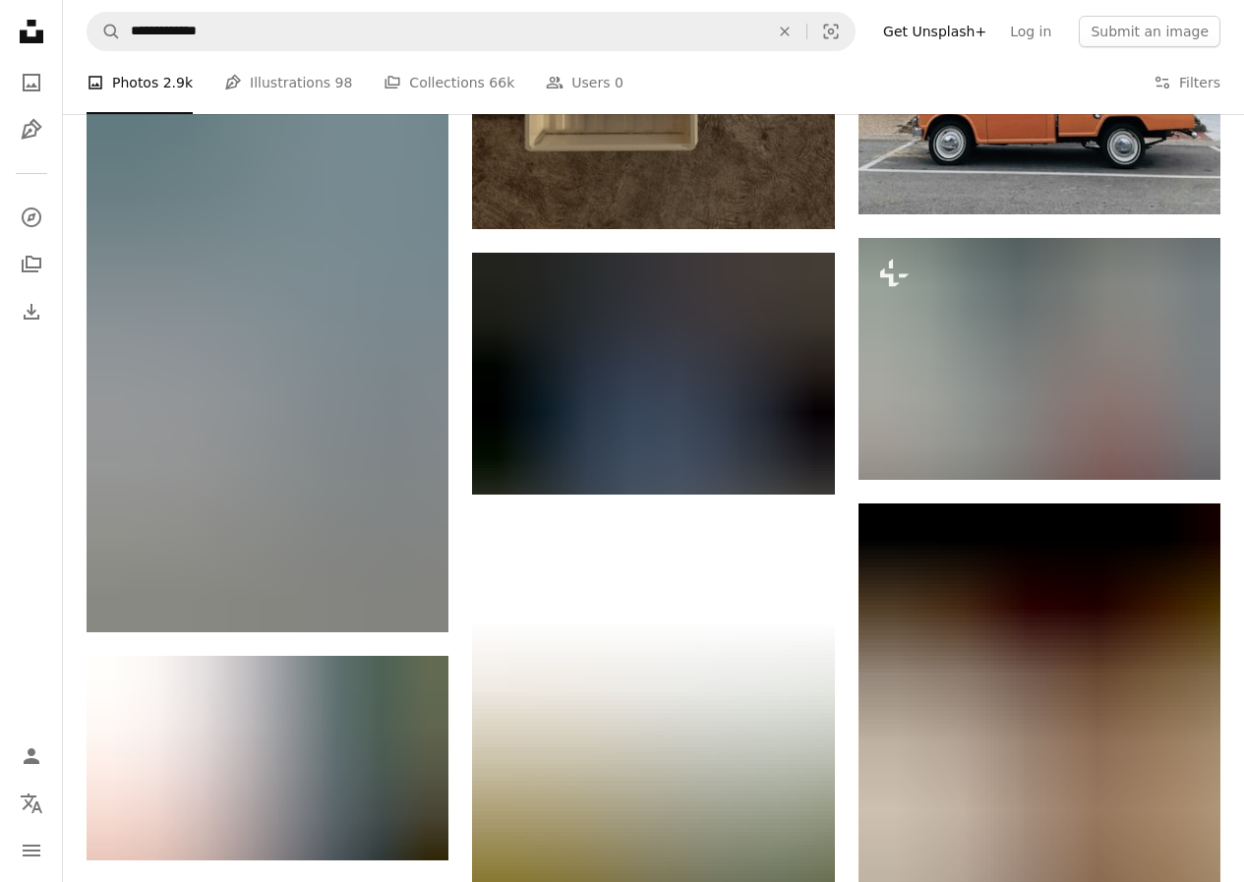
scroll to position [1587, 0]
